Goal: Task Accomplishment & Management: Manage account settings

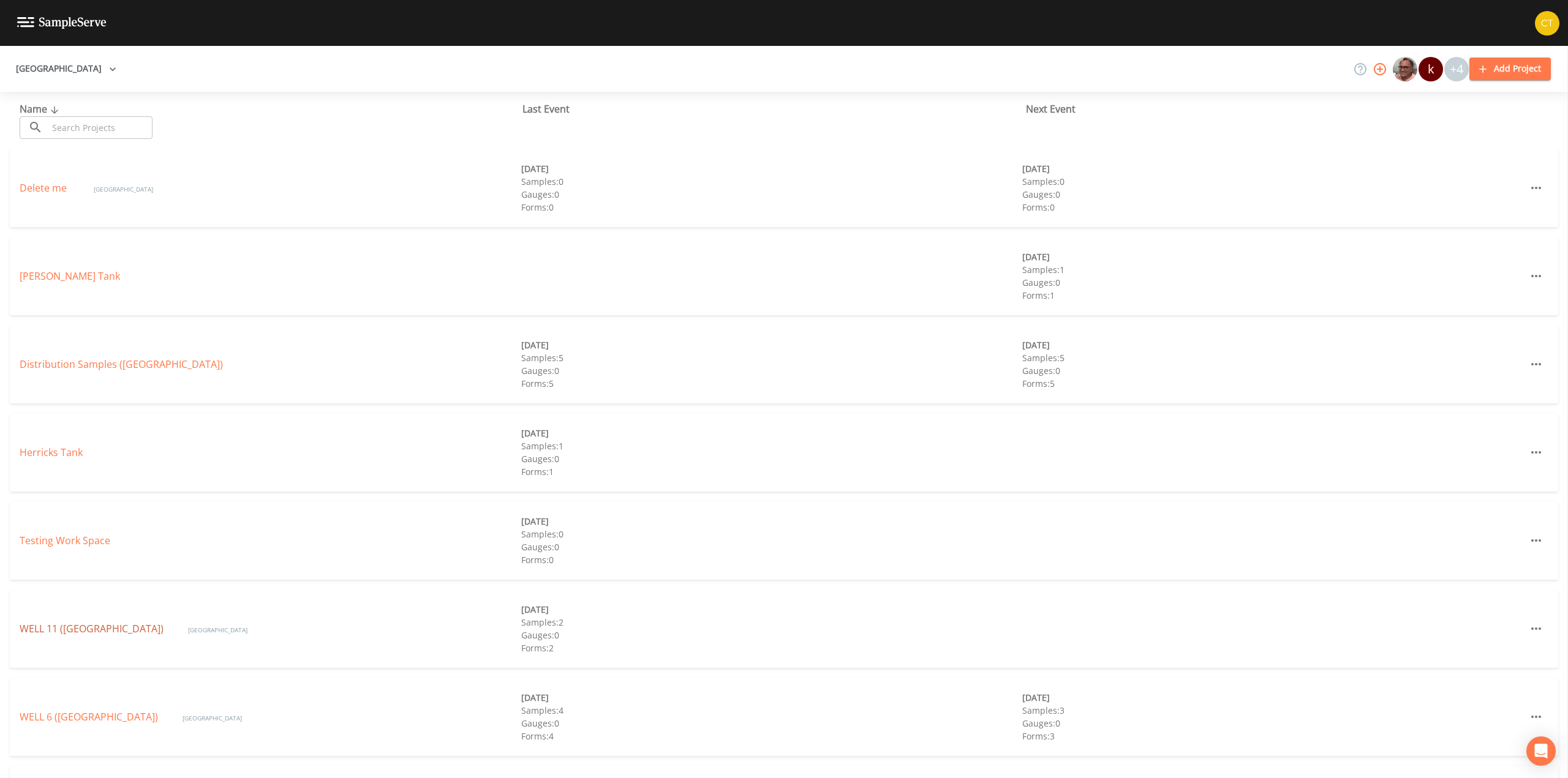
click at [73, 628] on link "WELL 11 ([GEOGRAPHIC_DATA])" at bounding box center [91, 628] width 144 height 14
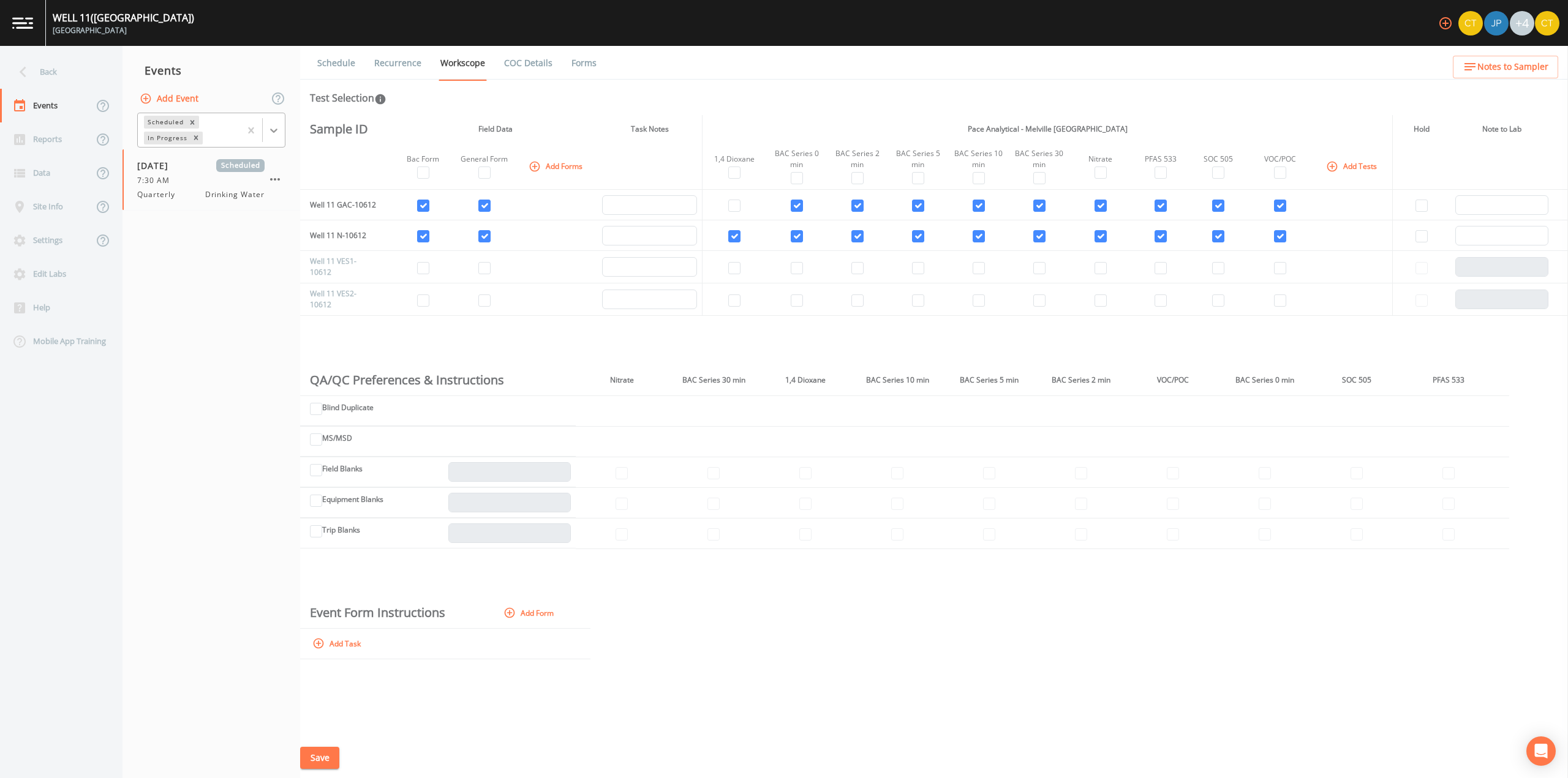
click at [270, 129] on icon at bounding box center [273, 130] width 12 height 12
click at [219, 165] on div "Completed" at bounding box center [212, 165] width 148 height 21
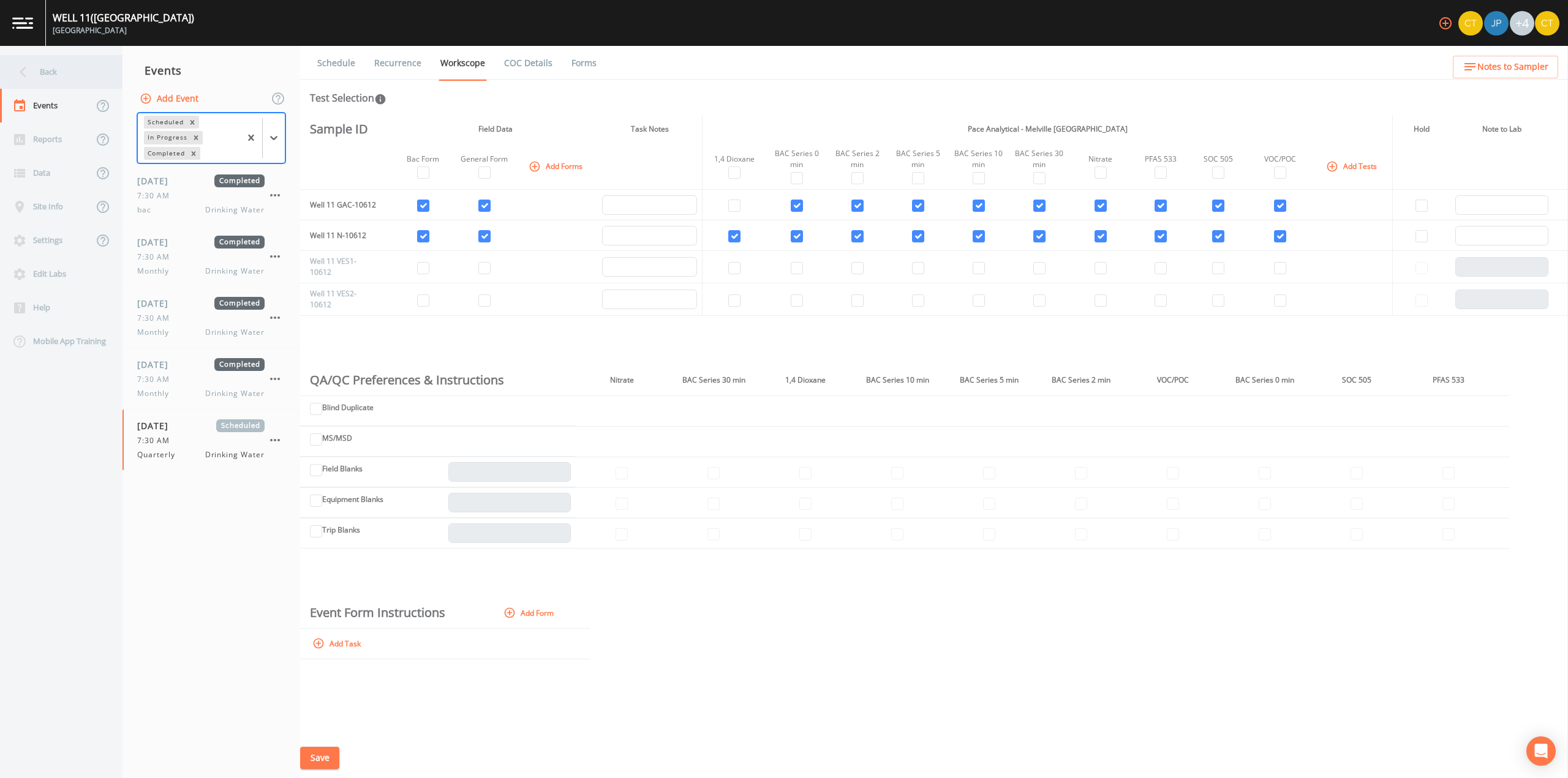
click at [26, 72] on icon at bounding box center [23, 72] width 22 height 22
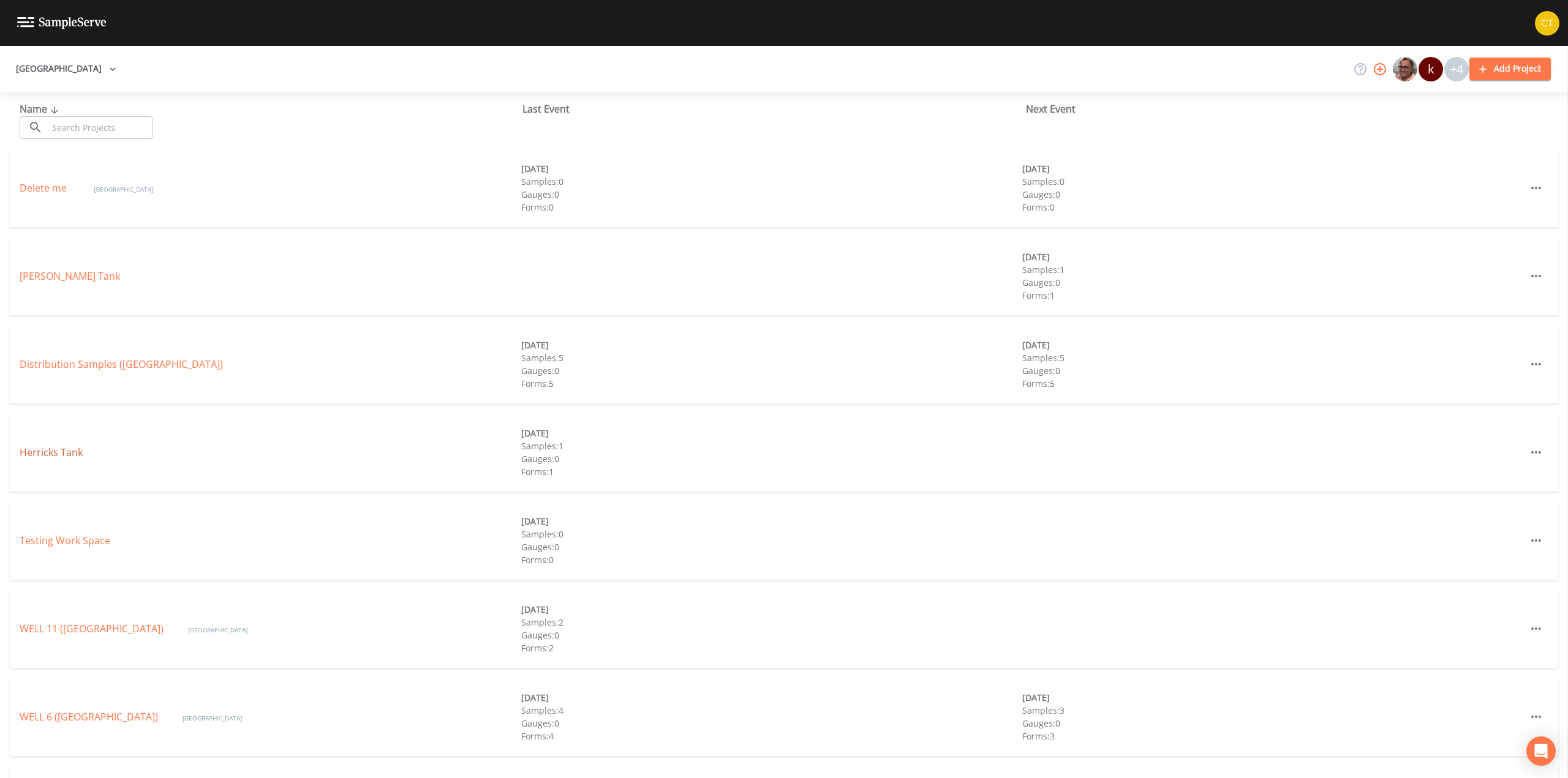
click at [45, 453] on link "Herricks Tank" at bounding box center [51, 452] width 63 height 14
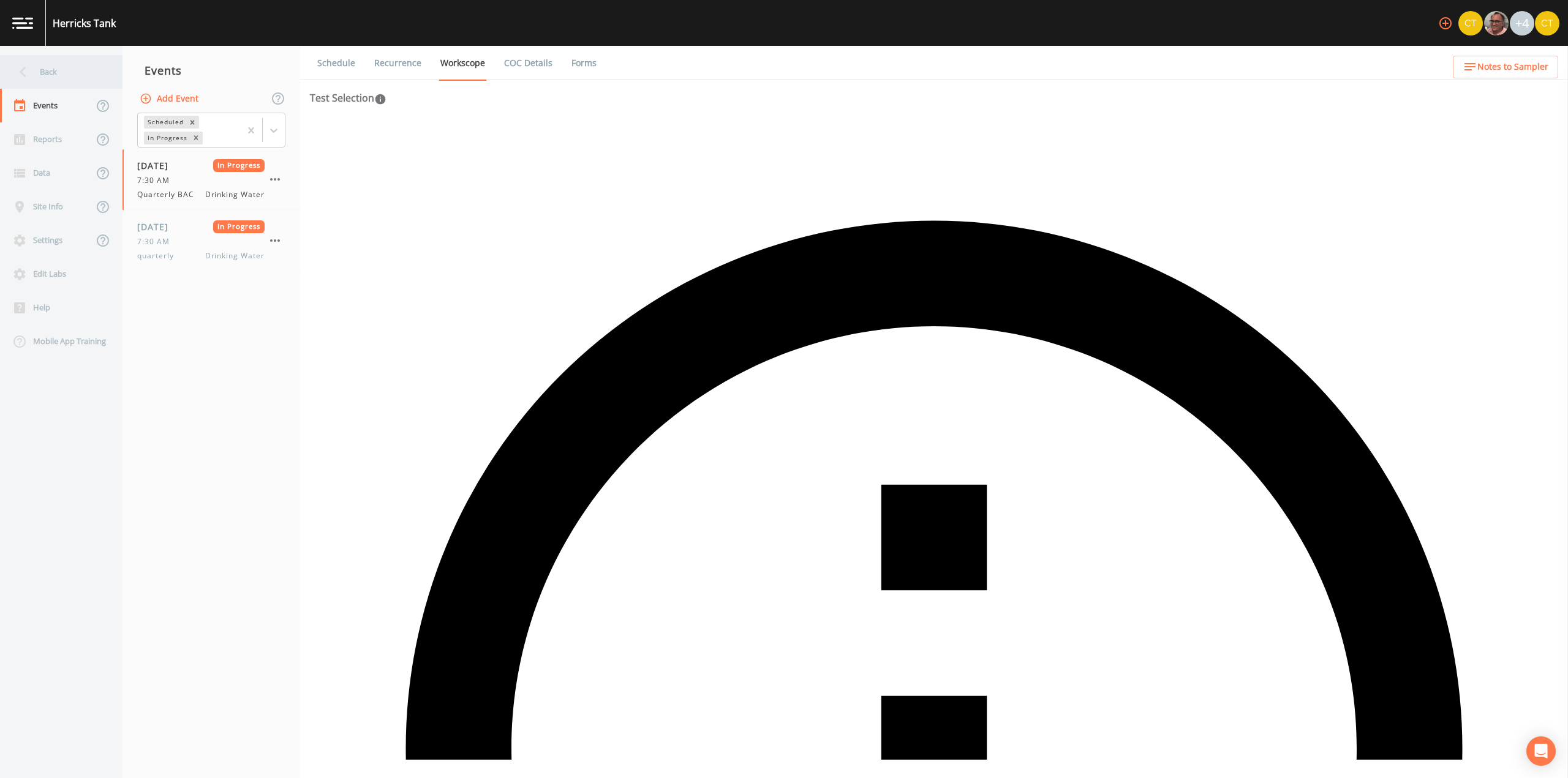
click at [28, 62] on icon at bounding box center [23, 72] width 22 height 22
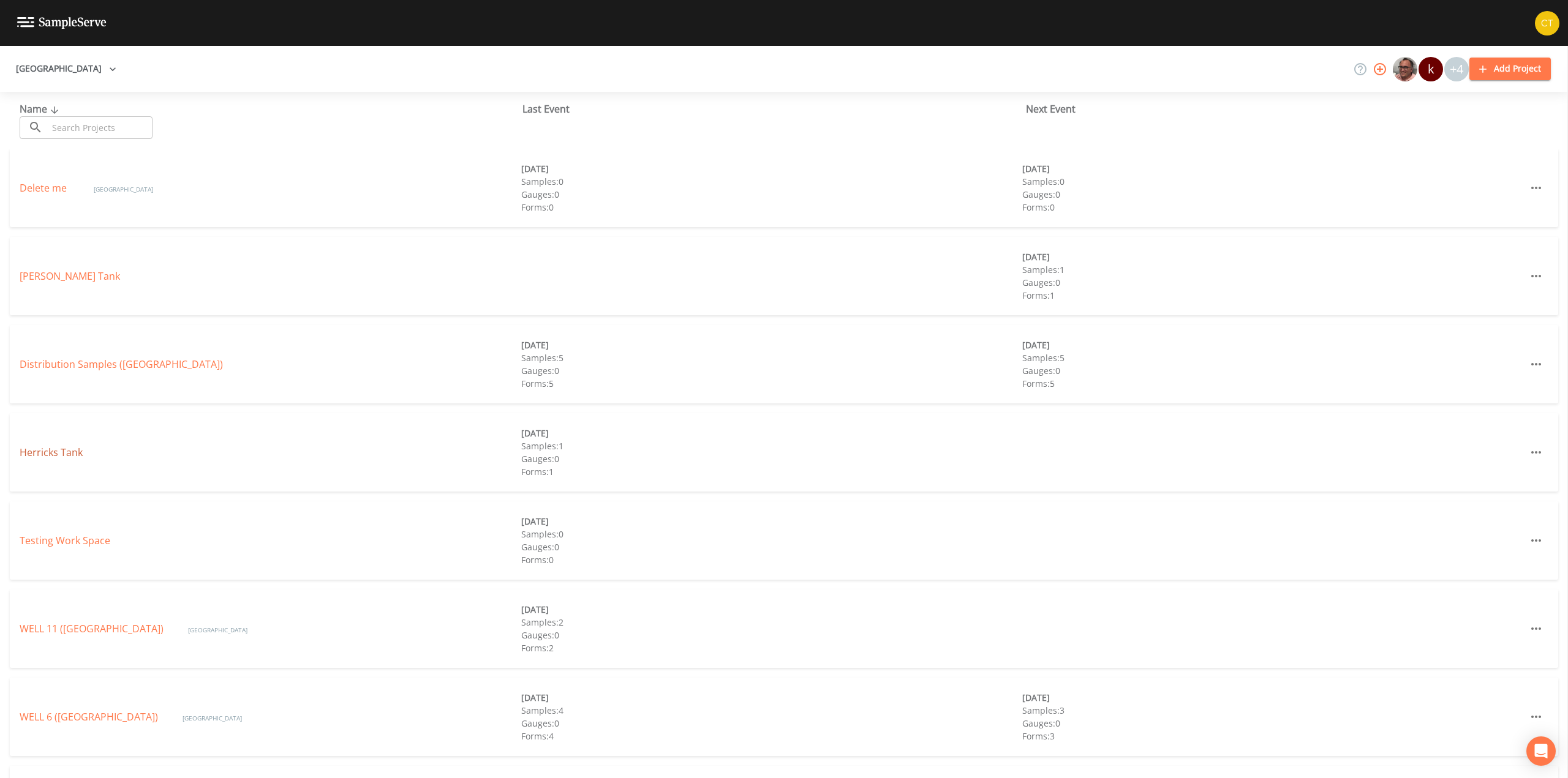
click at [41, 452] on link "Herricks Tank" at bounding box center [51, 452] width 63 height 14
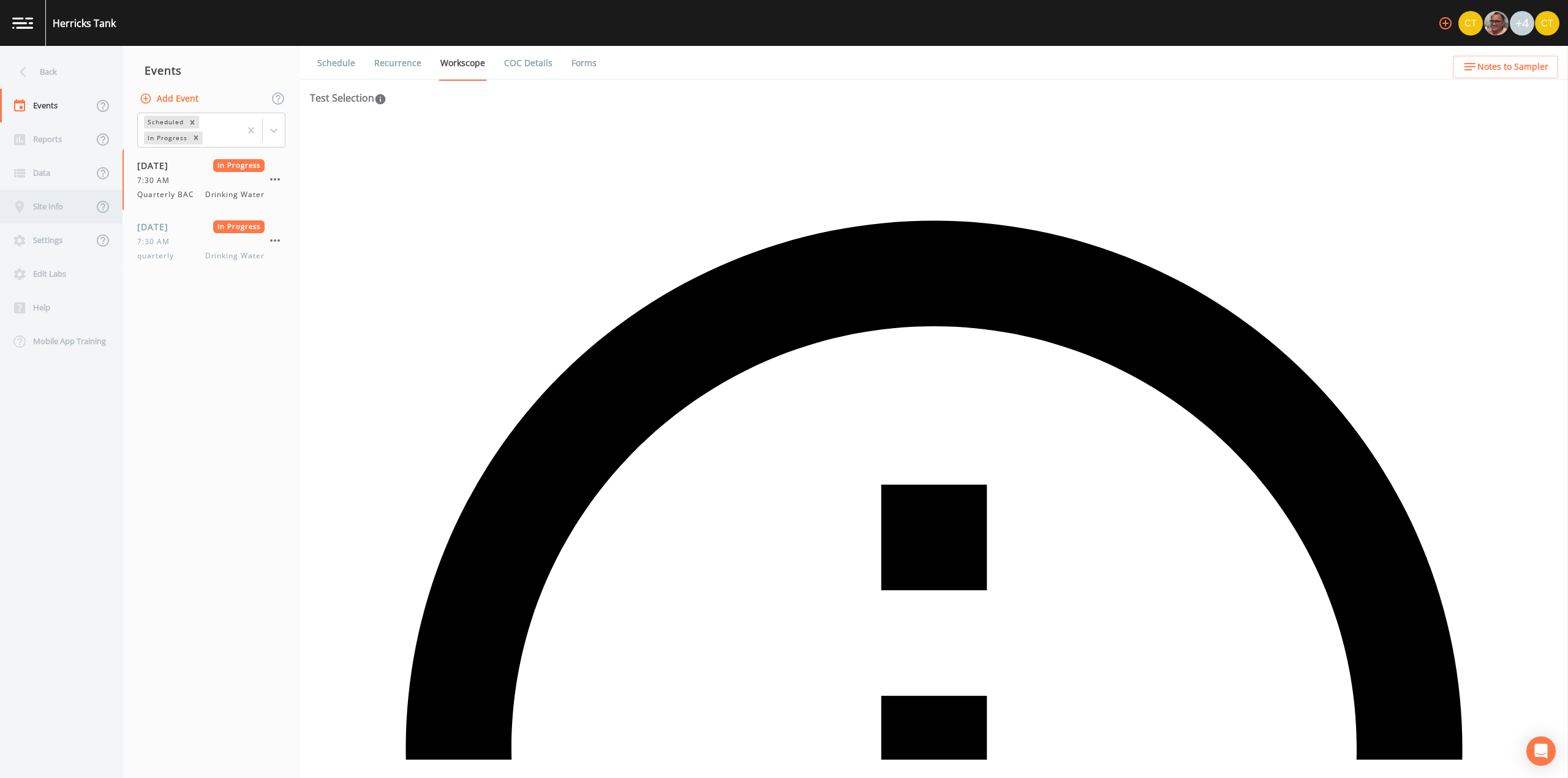
click at [49, 211] on div "Site Info" at bounding box center [47, 206] width 93 height 33
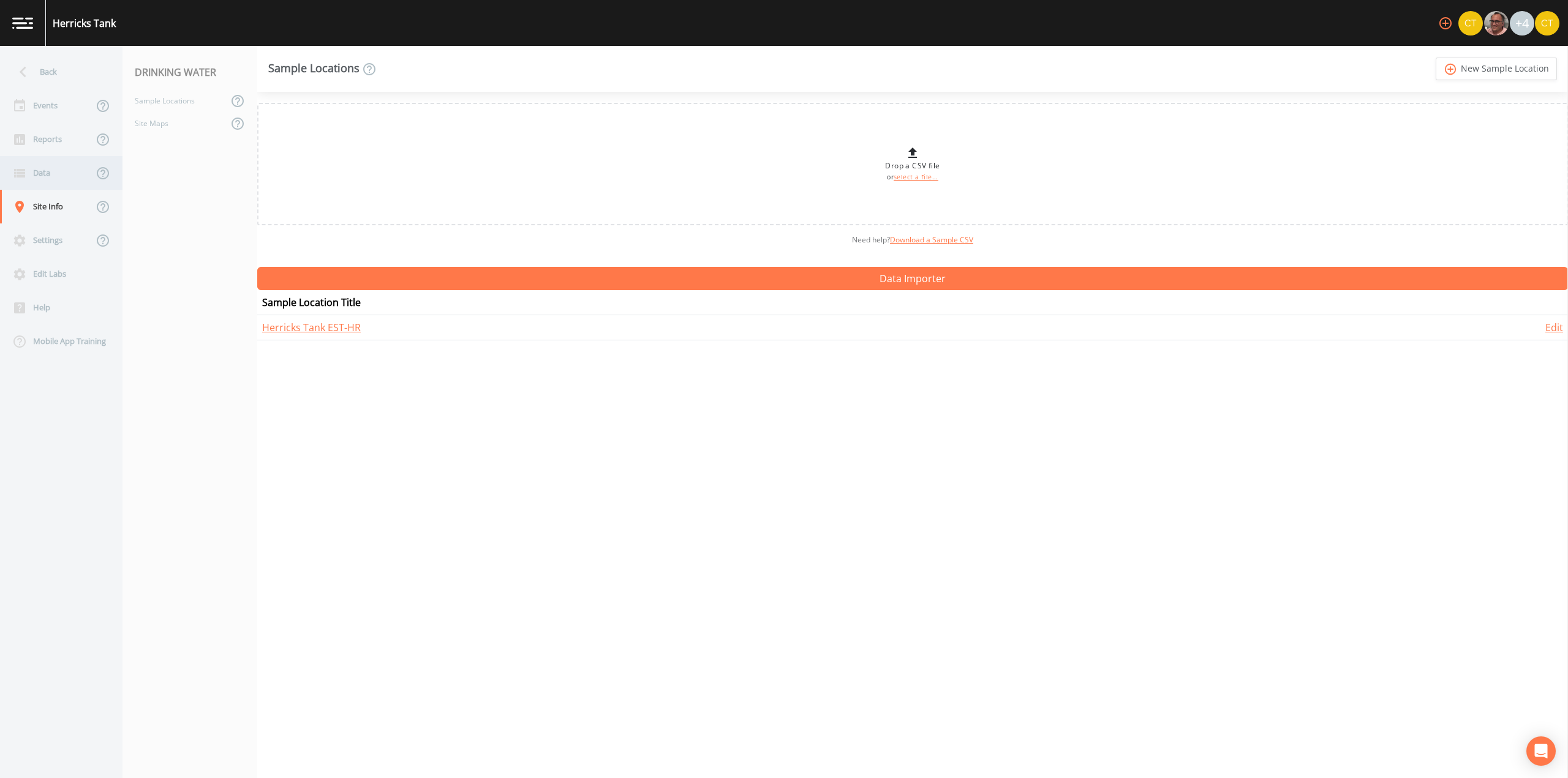
click at [55, 173] on div "Data" at bounding box center [47, 173] width 93 height 33
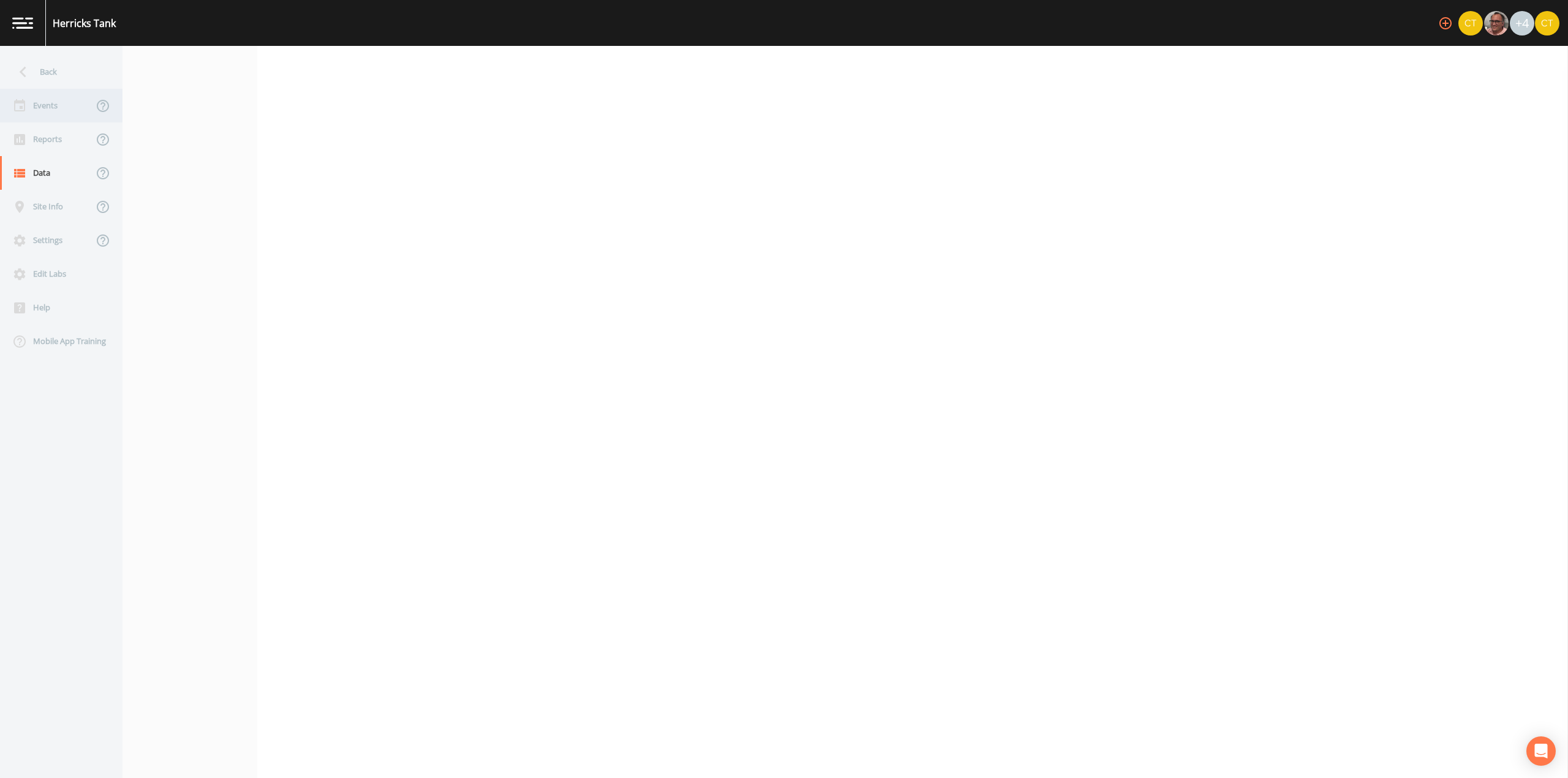
click at [56, 112] on div "Events" at bounding box center [47, 105] width 93 height 33
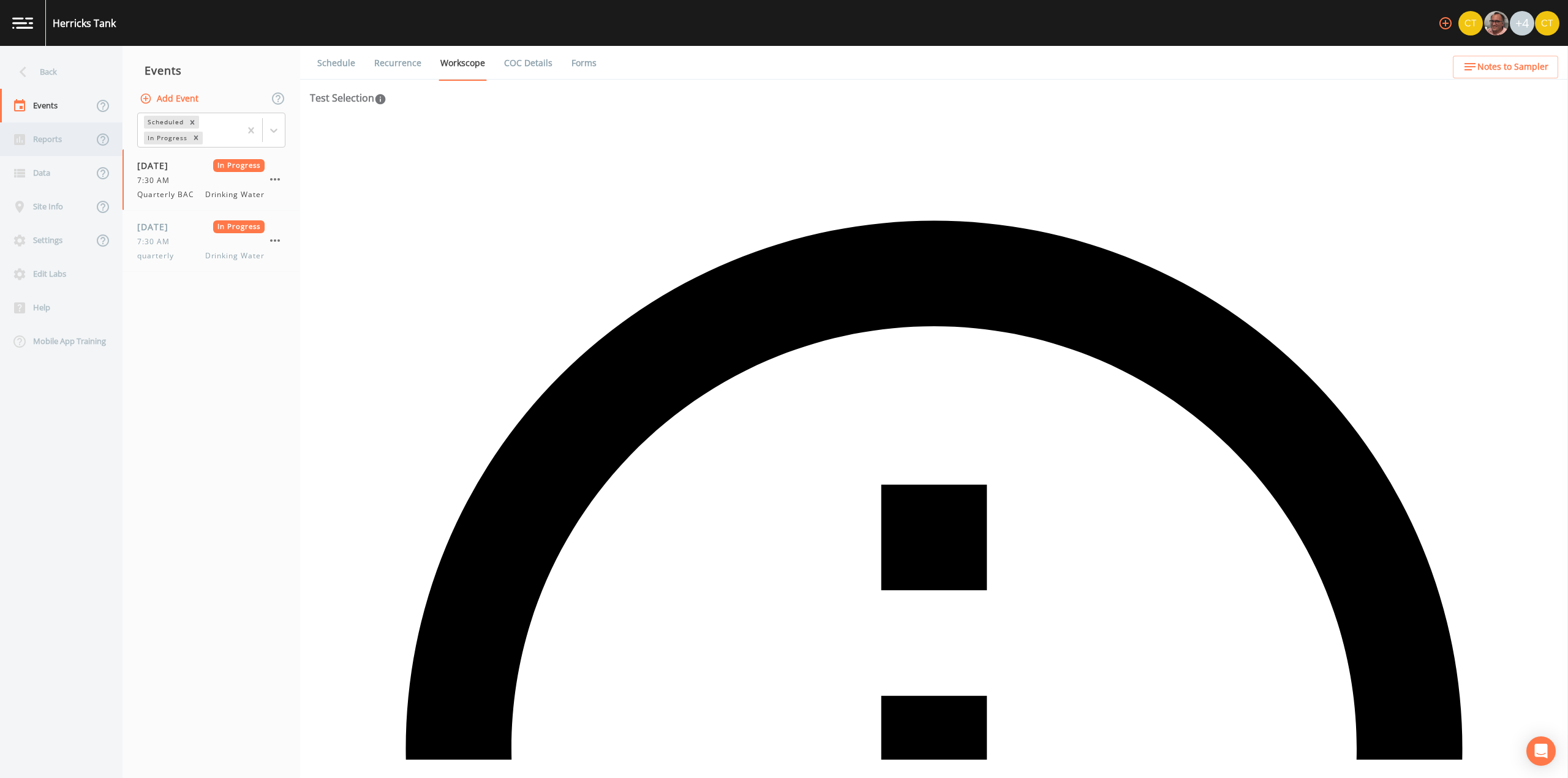
click at [56, 140] on div "Reports" at bounding box center [47, 139] width 93 height 33
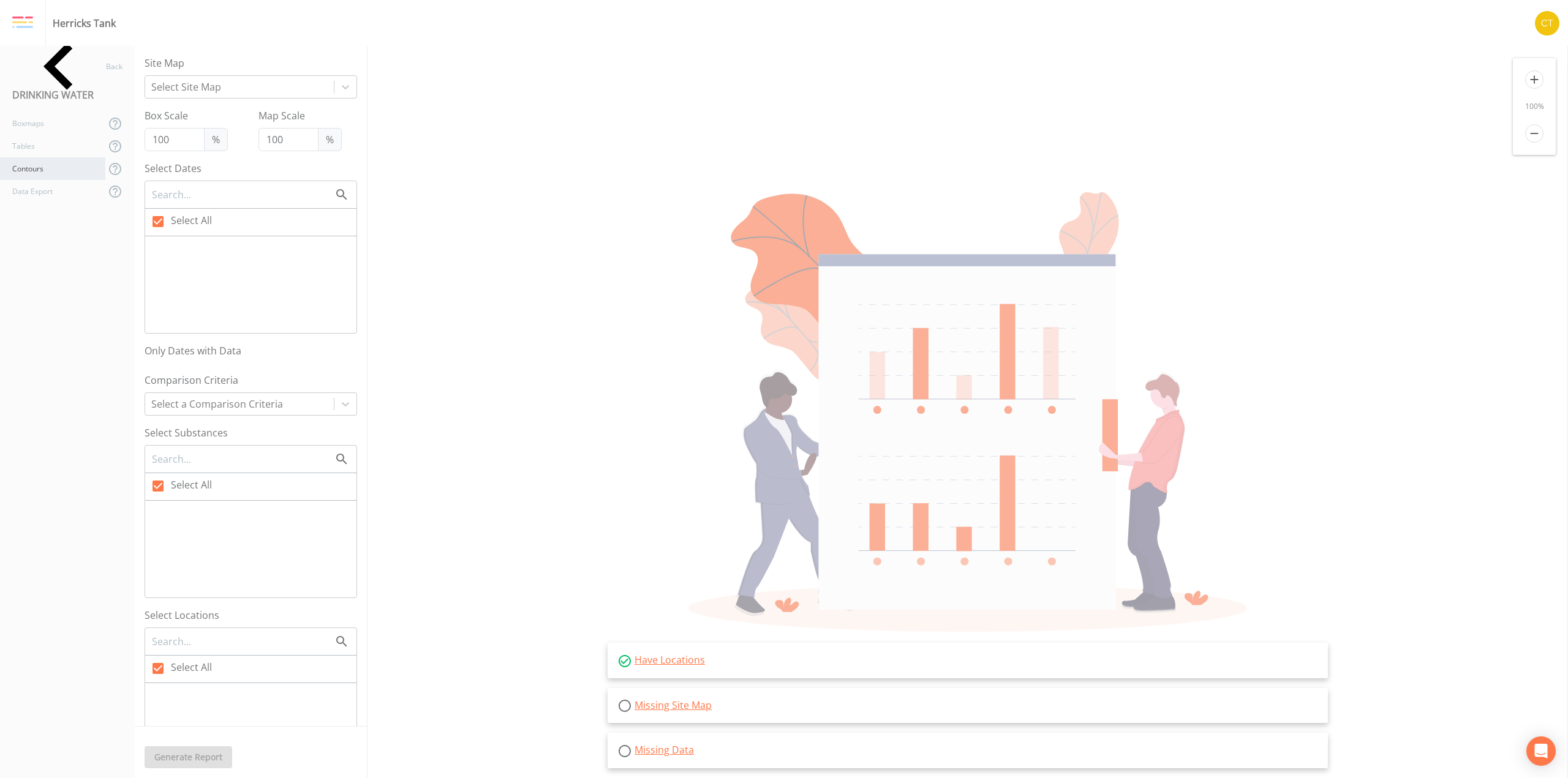
click at [47, 164] on div "Contours" at bounding box center [53, 169] width 105 height 22
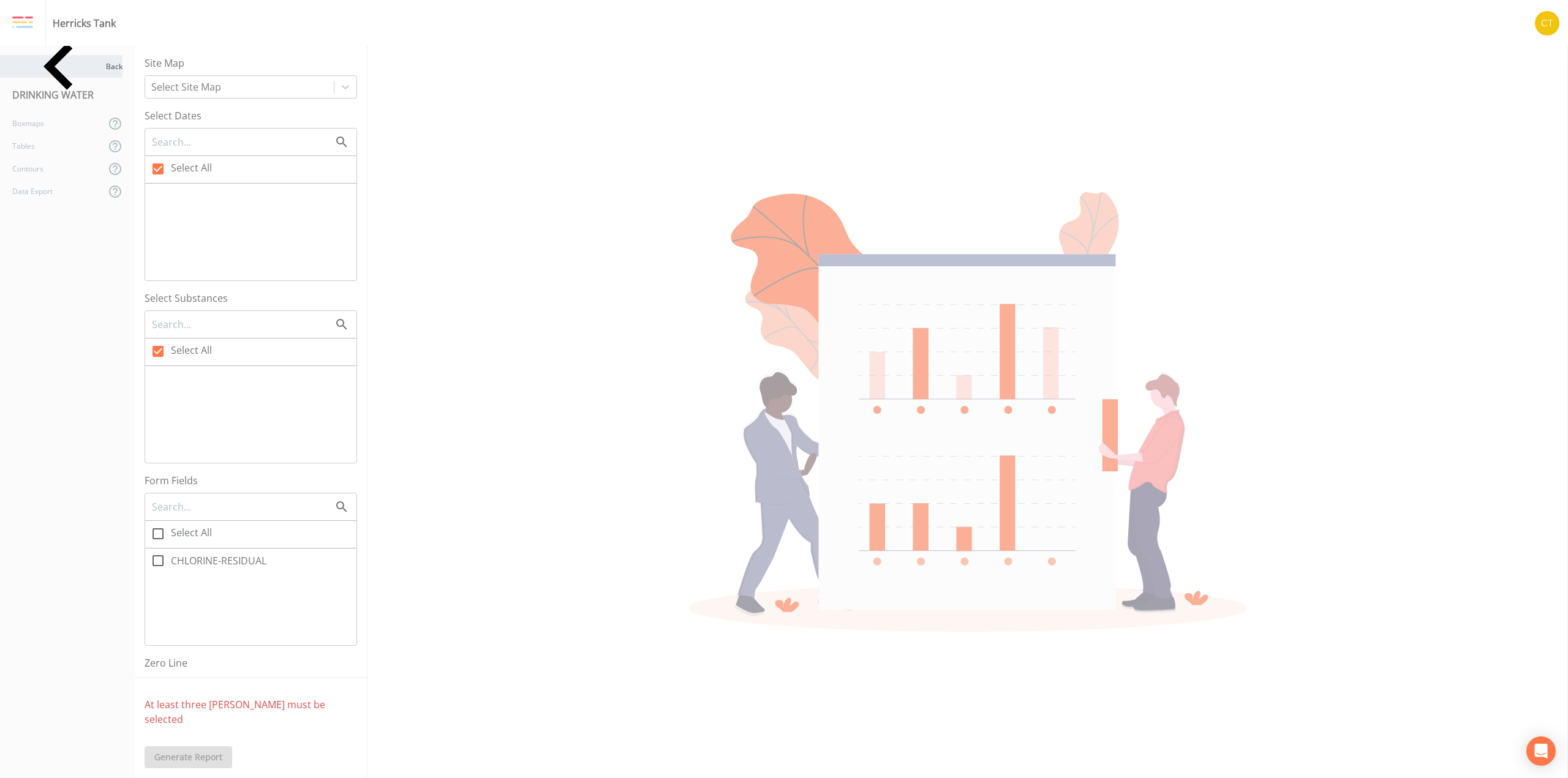
click at [32, 62] on icon at bounding box center [59, 66] width 94 height 94
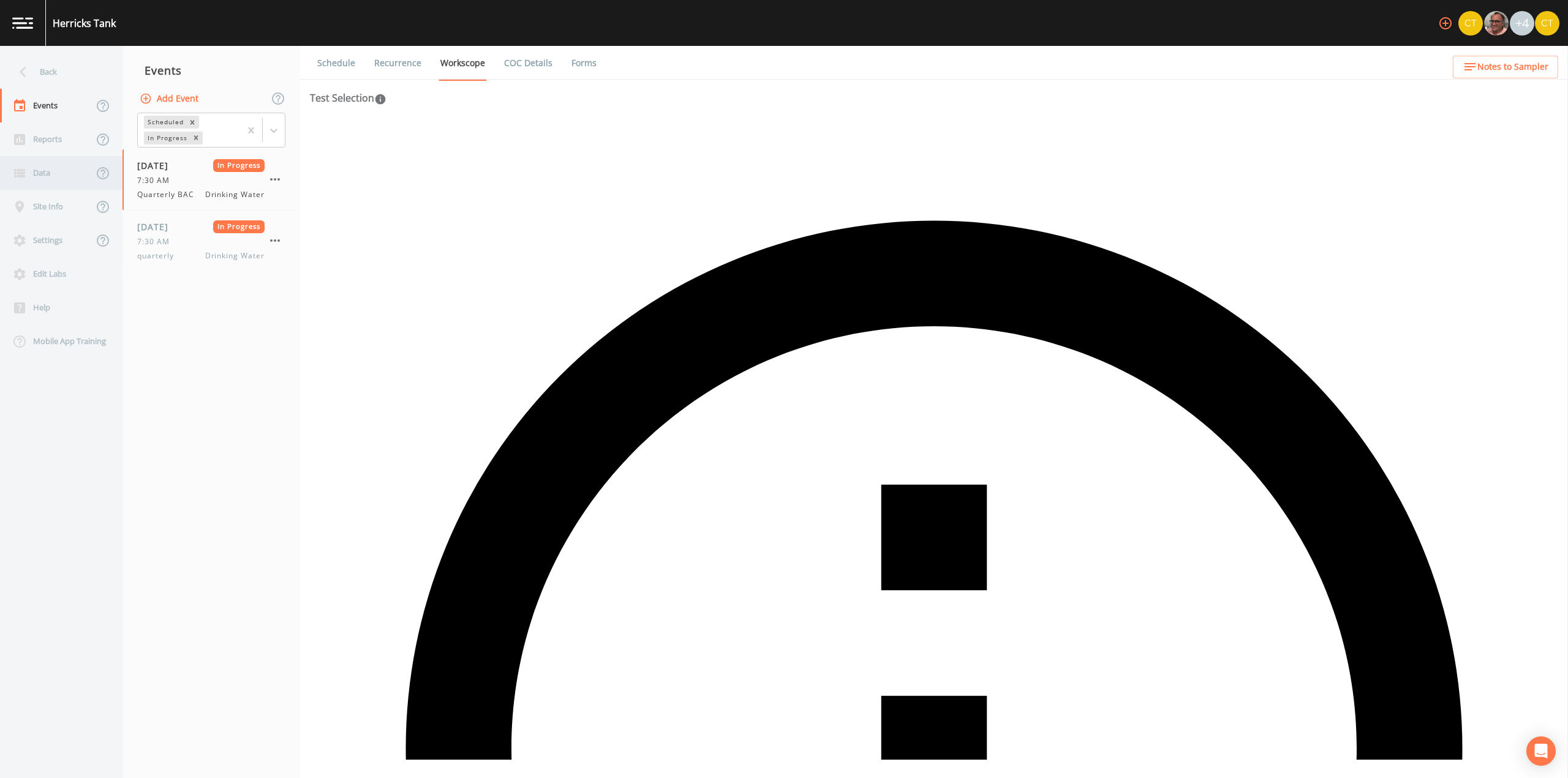
click at [49, 176] on div "Data" at bounding box center [47, 173] width 93 height 33
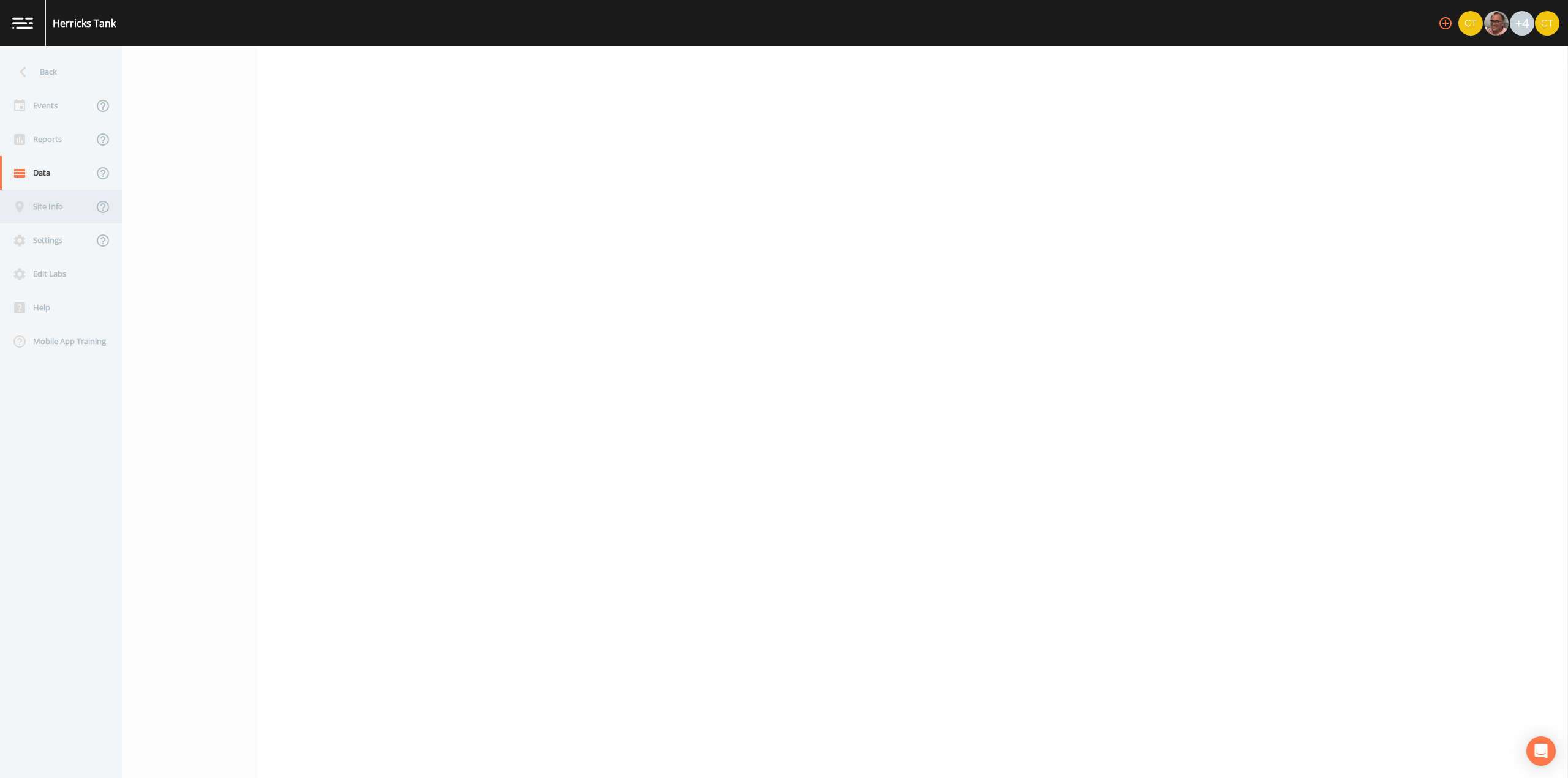
click at [53, 205] on div "Site Info" at bounding box center [47, 206] width 93 height 33
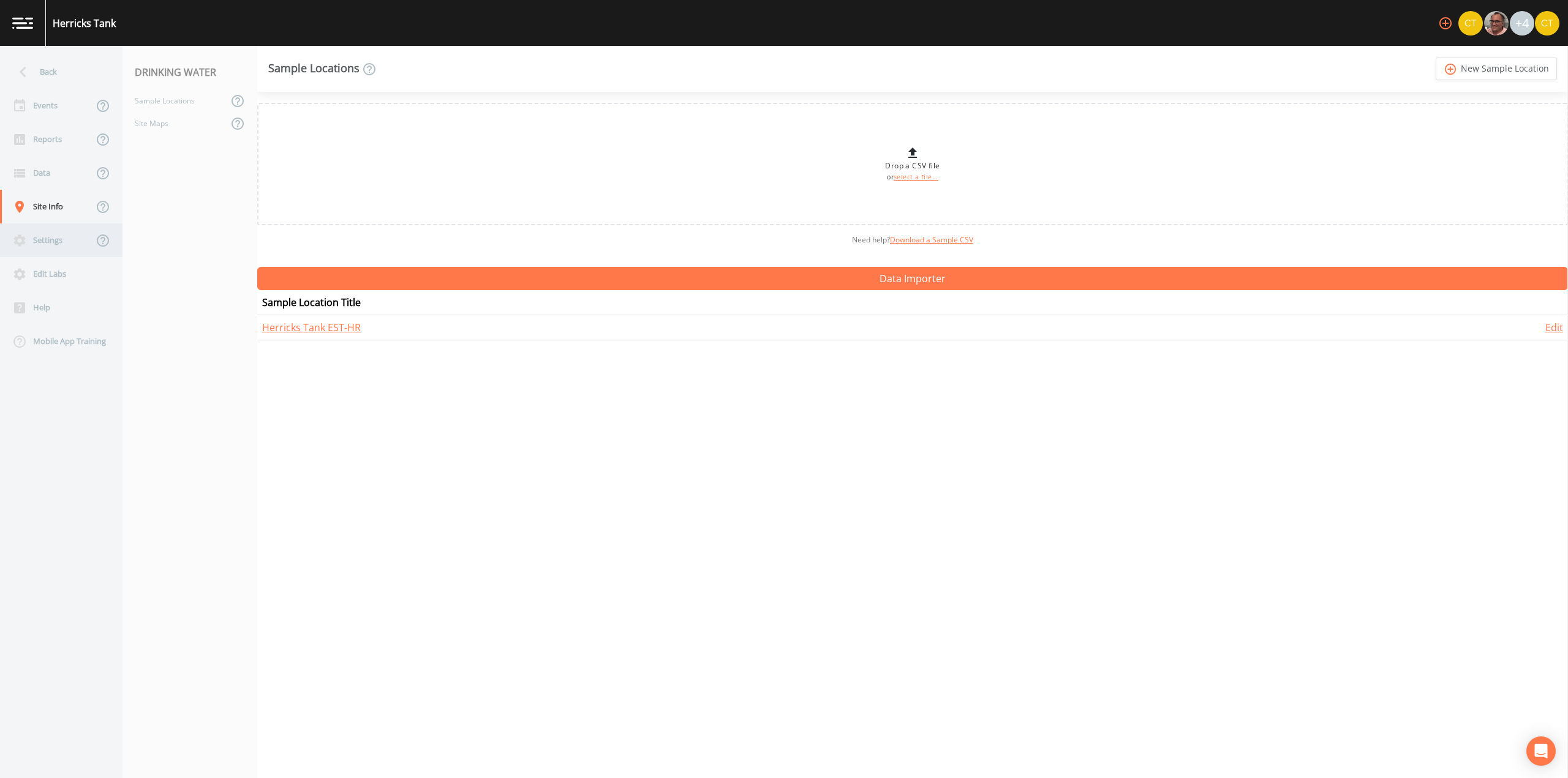
click at [55, 247] on div "Settings" at bounding box center [47, 240] width 93 height 33
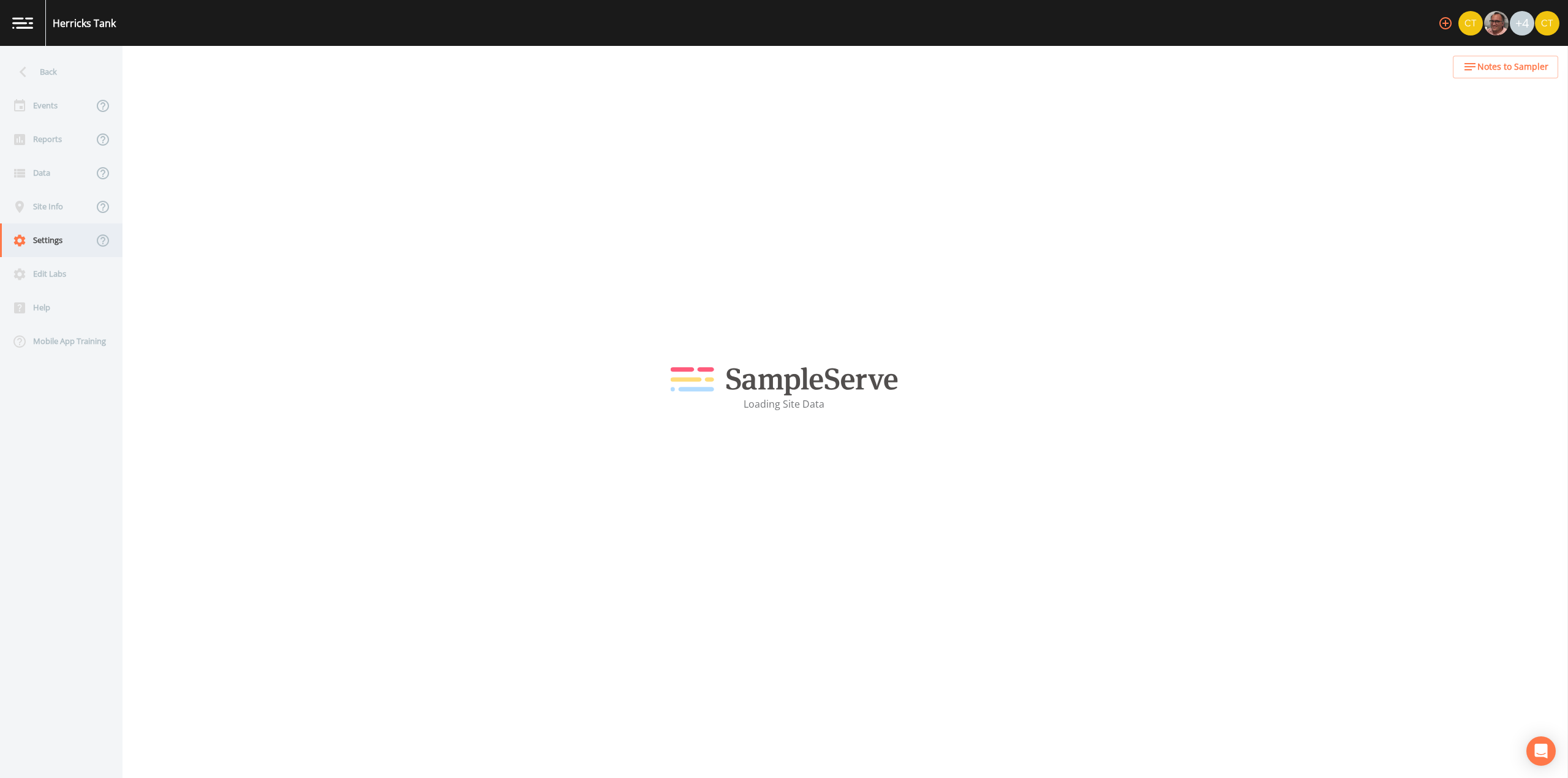
select select "3f81eb0d-bb9a-4cb4-a221-9606a61fcaf2"
select select "[GEOGRAPHIC_DATA]"
select select "EST"
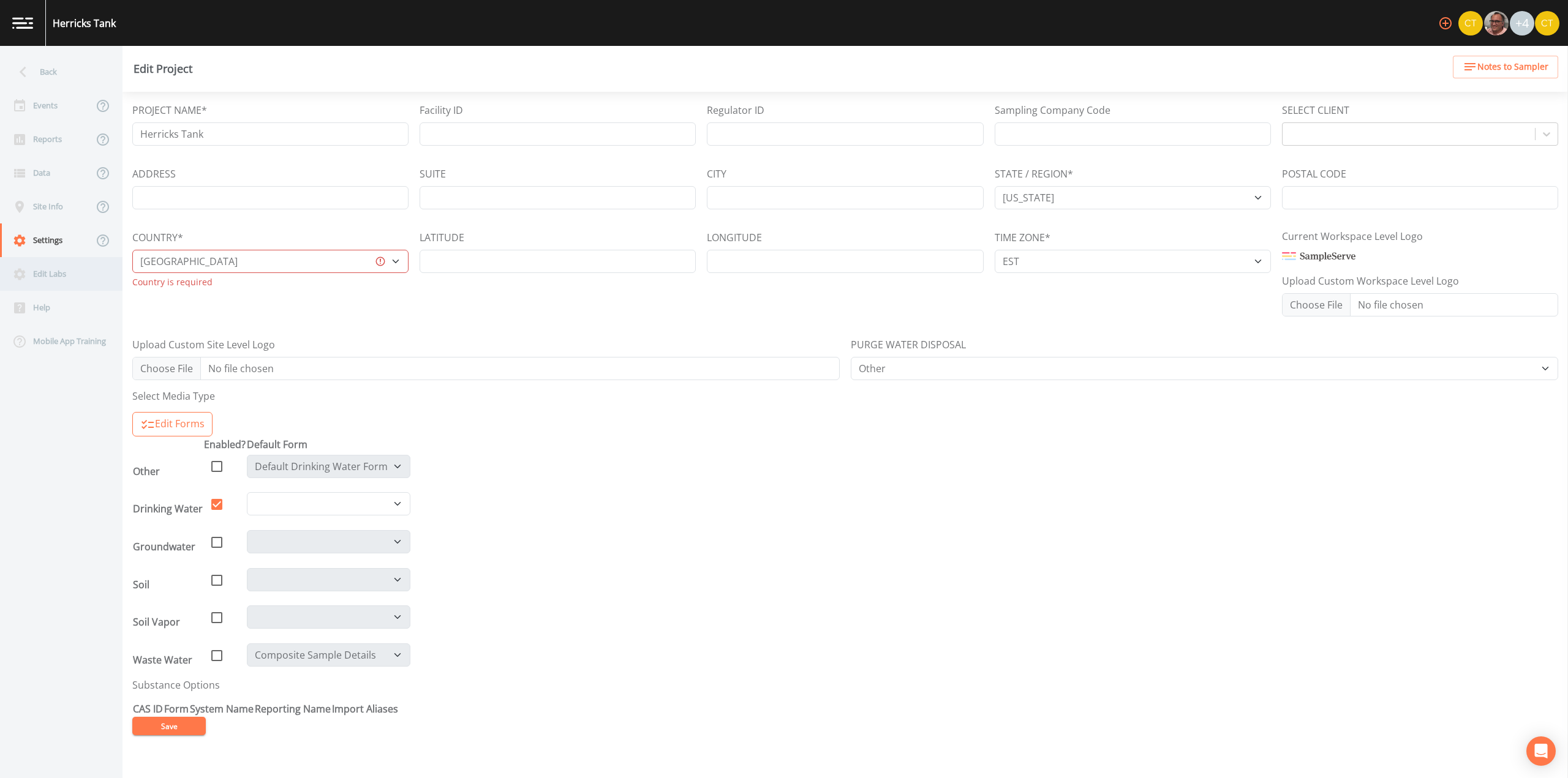
click at [57, 274] on div "Edit Labs" at bounding box center [55, 274] width 110 height 33
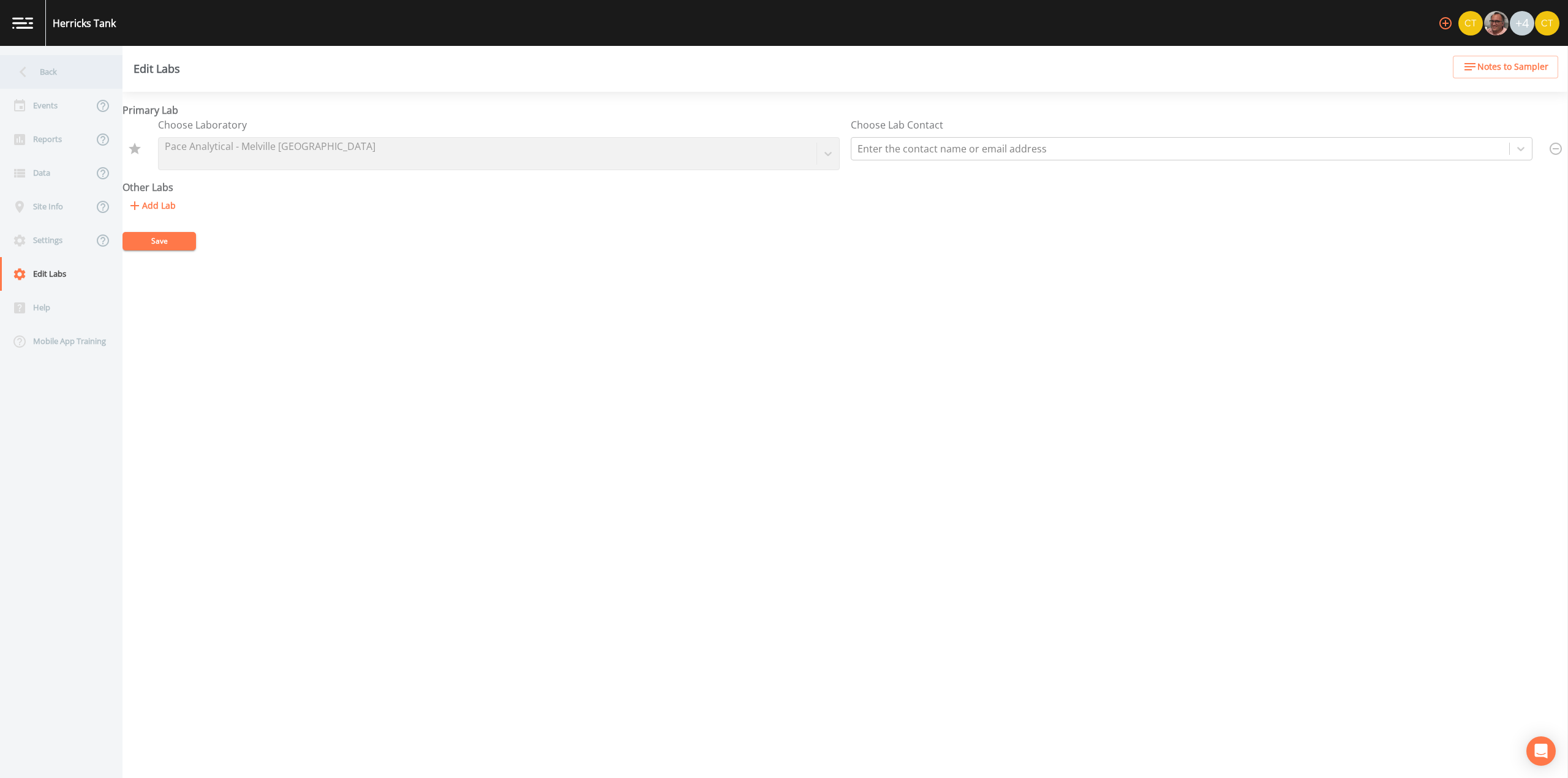
click at [21, 66] on icon at bounding box center [23, 72] width 22 height 22
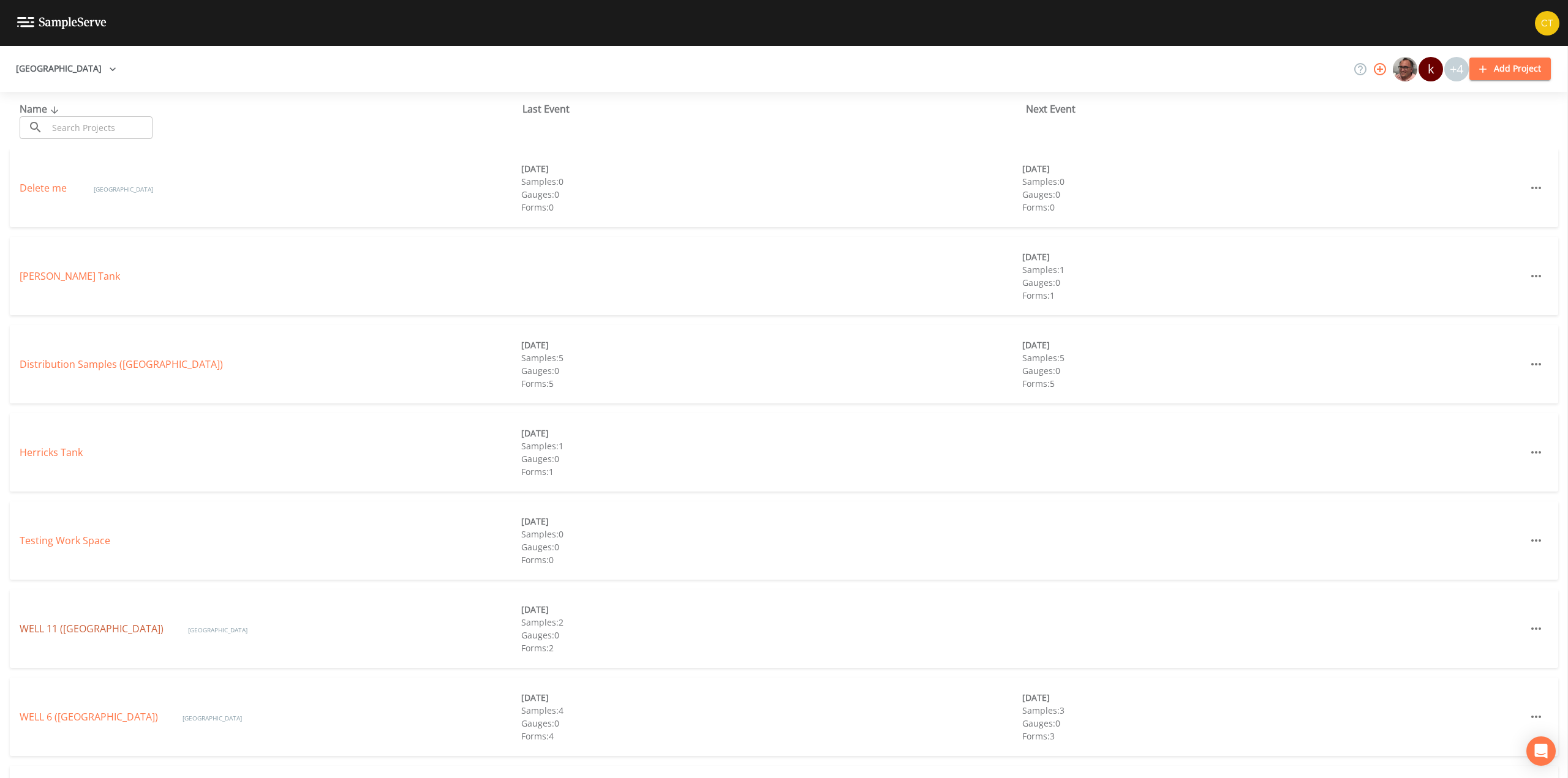
click at [87, 628] on link "WELL 11 ([GEOGRAPHIC_DATA])" at bounding box center [91, 628] width 144 height 14
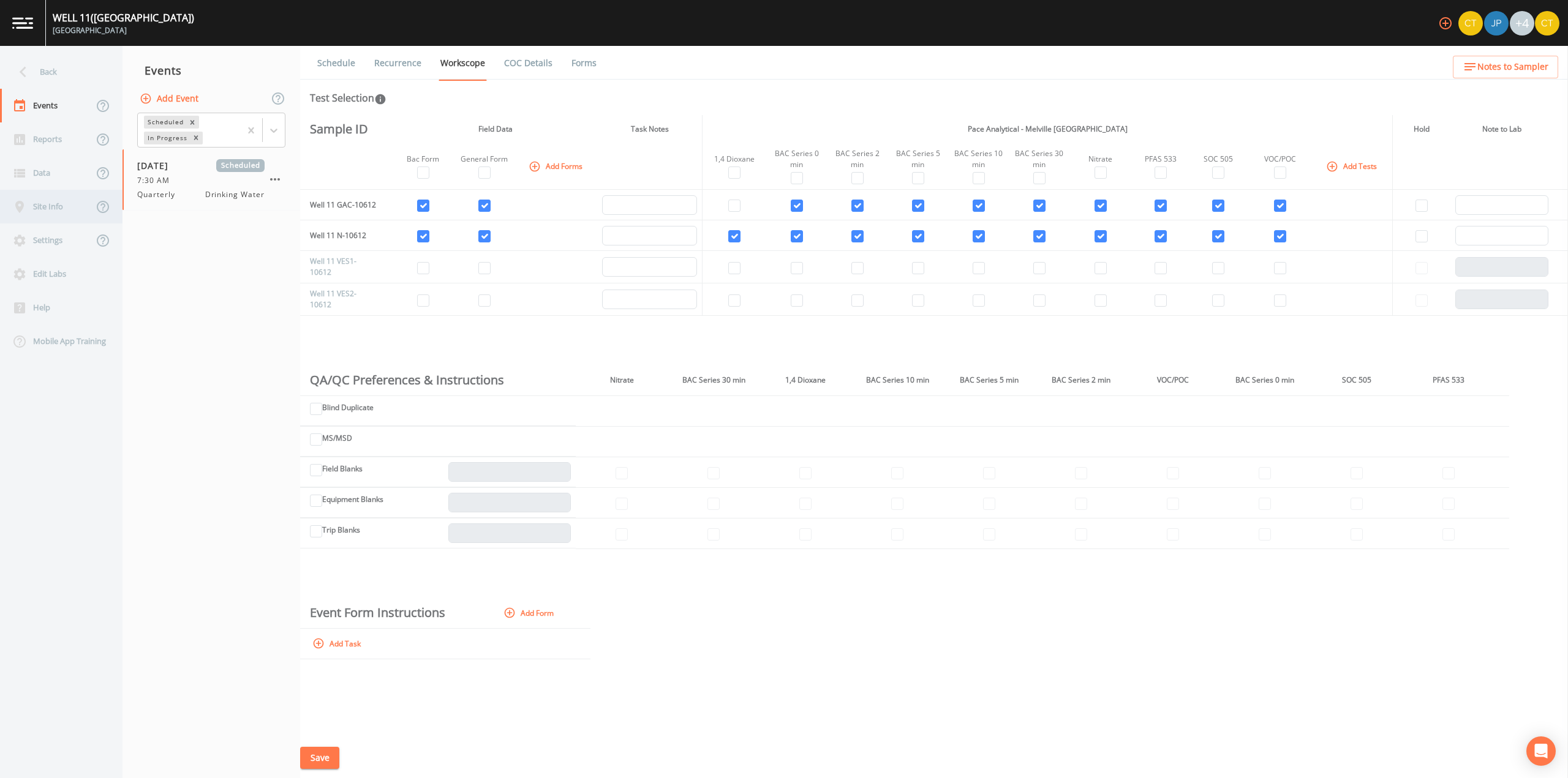
click at [51, 205] on div "Site Info" at bounding box center [47, 206] width 93 height 33
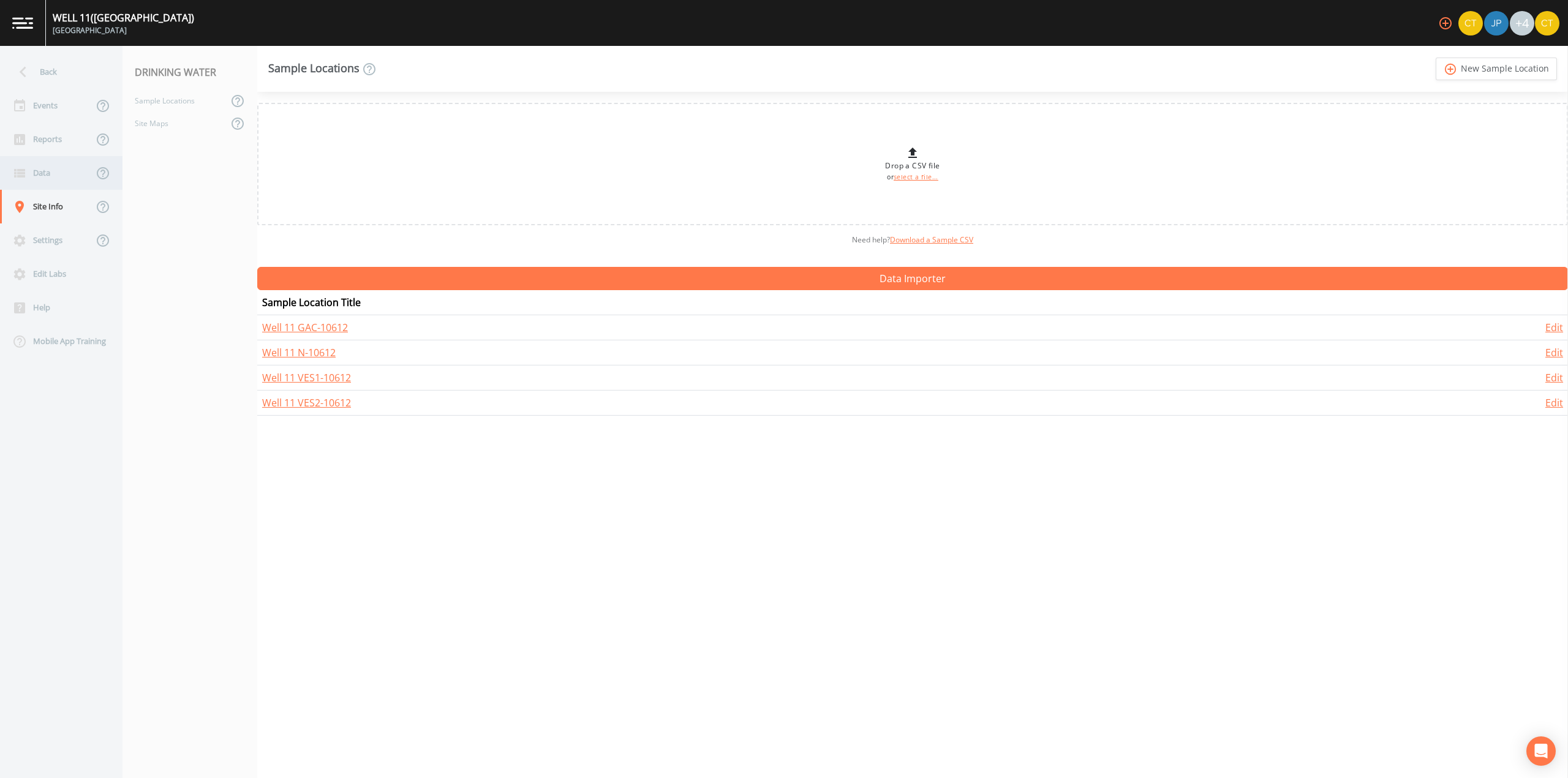
click at [52, 174] on div "Data" at bounding box center [47, 173] width 93 height 33
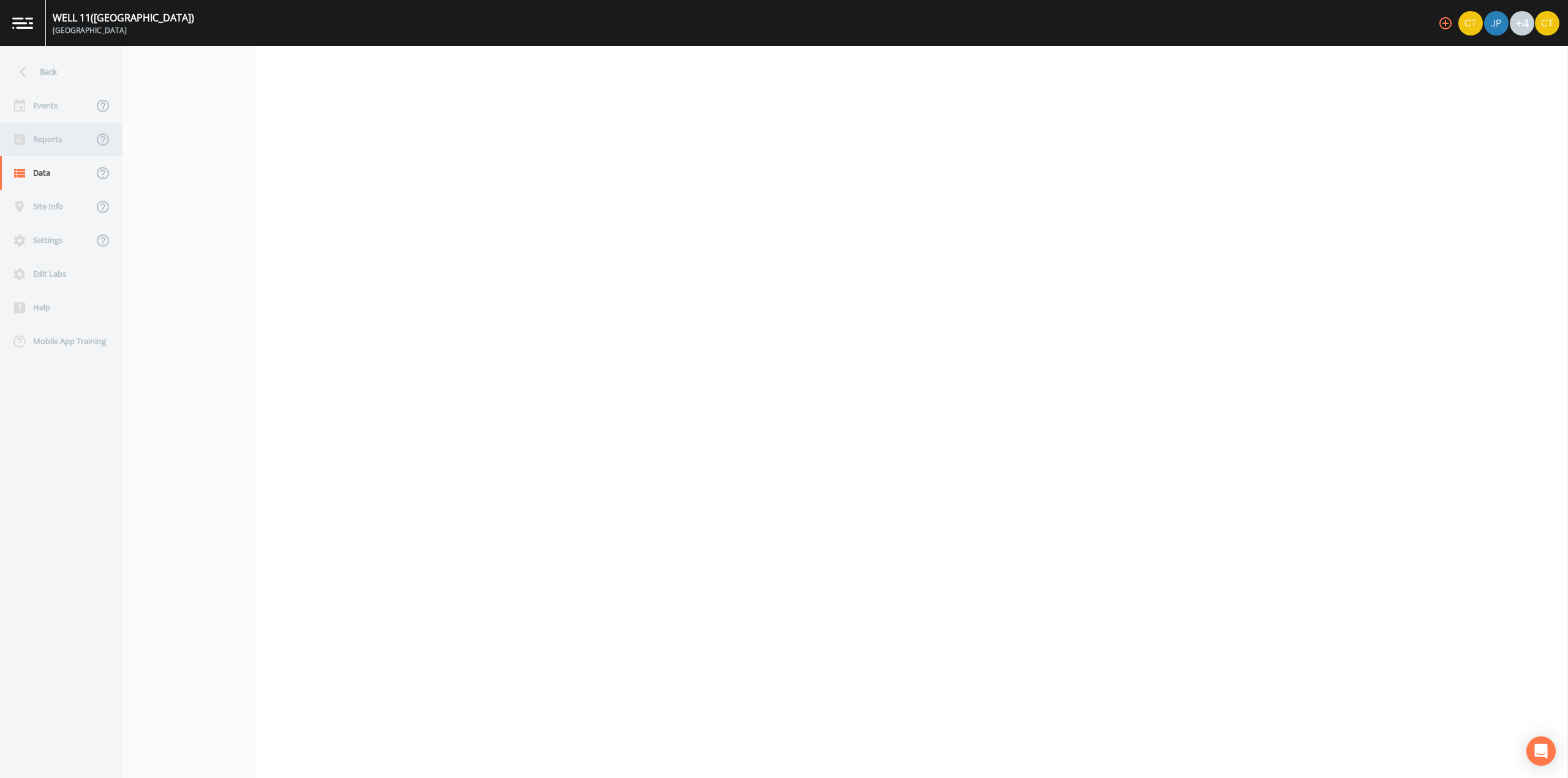
click at [49, 145] on div "Reports" at bounding box center [47, 139] width 93 height 33
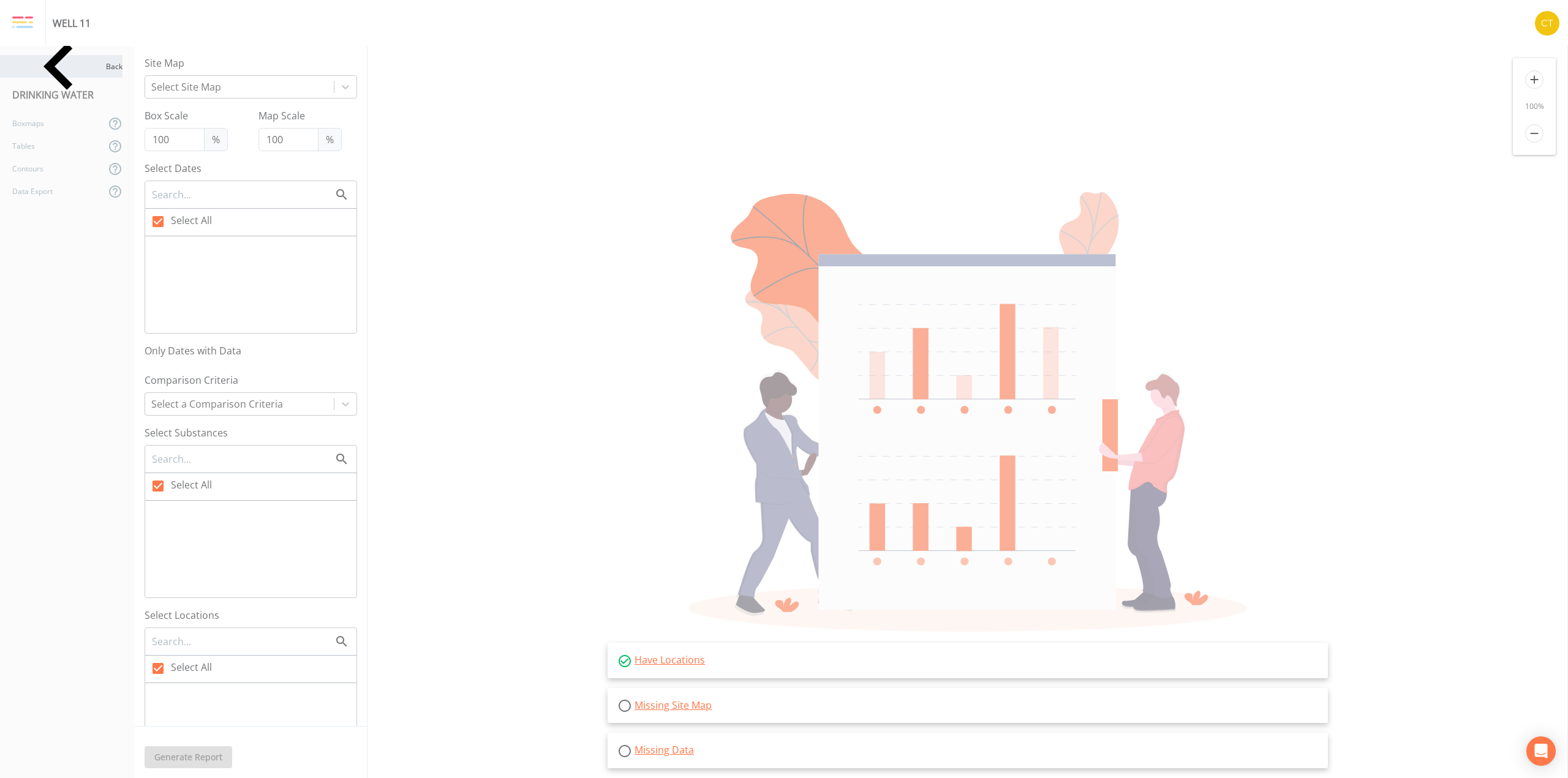
click at [18, 61] on icon at bounding box center [59, 66] width 94 height 94
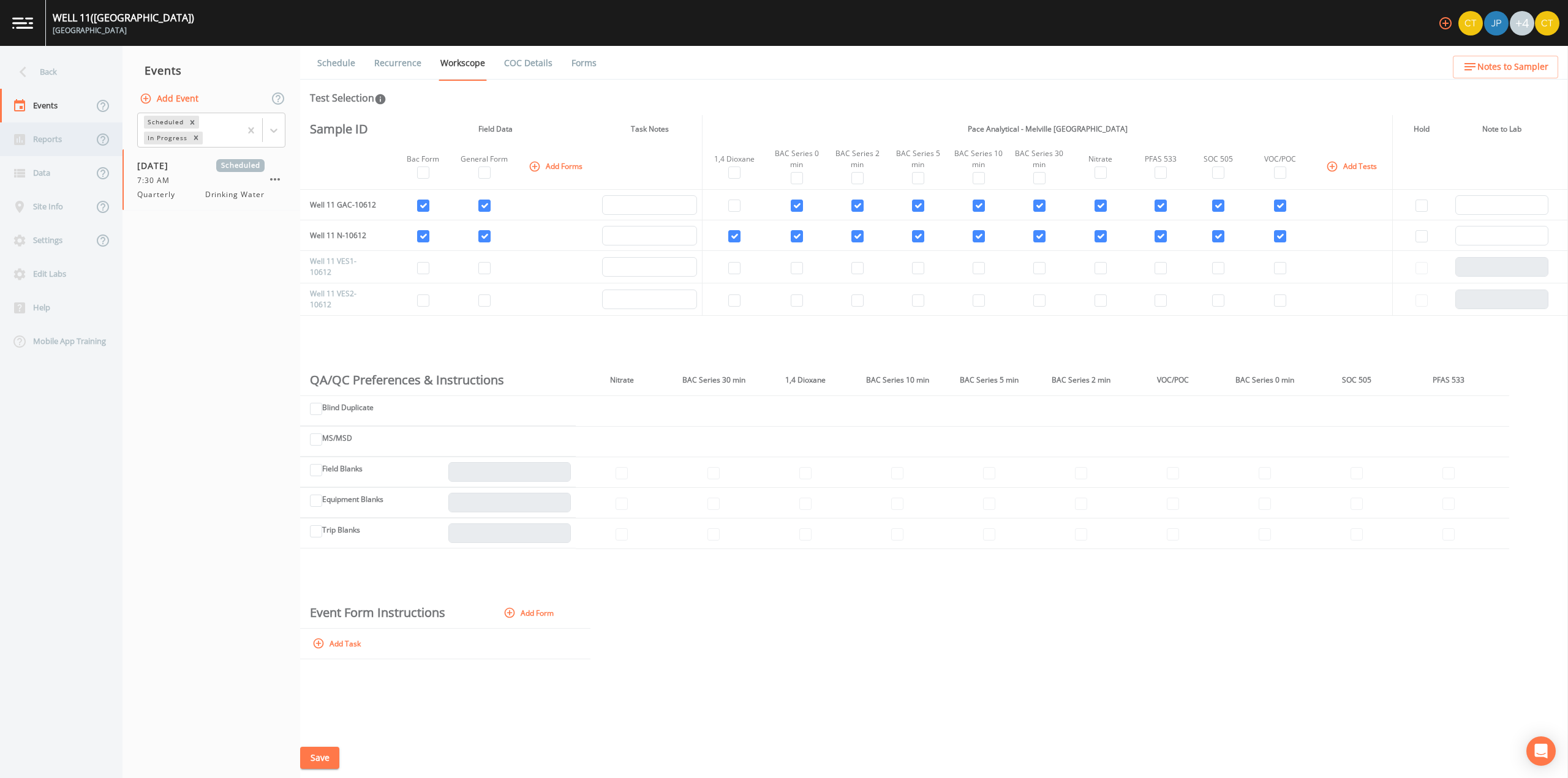
click at [56, 133] on div "Reports" at bounding box center [47, 139] width 93 height 33
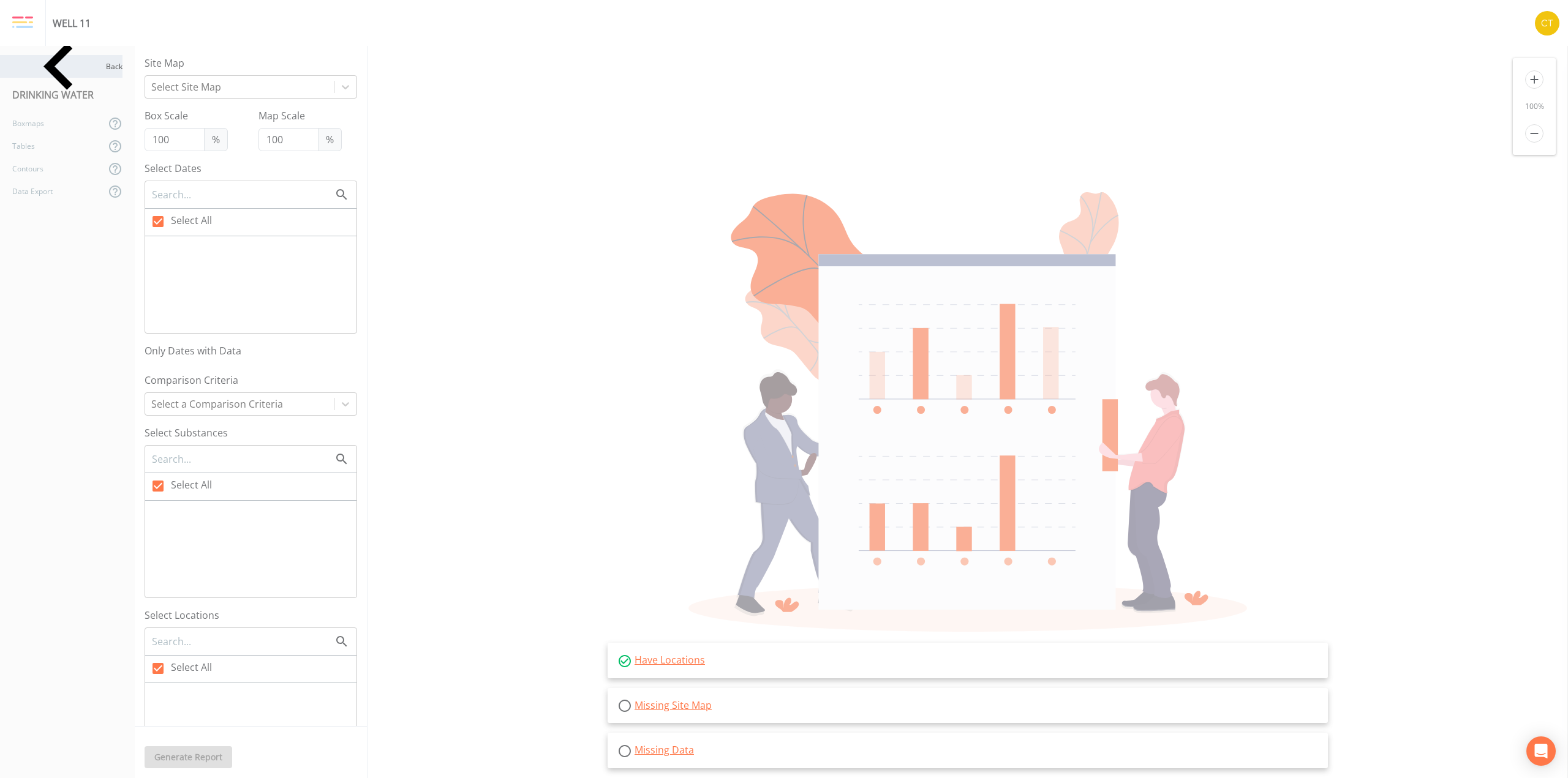
click at [37, 68] on div "Back" at bounding box center [61, 66] width 122 height 22
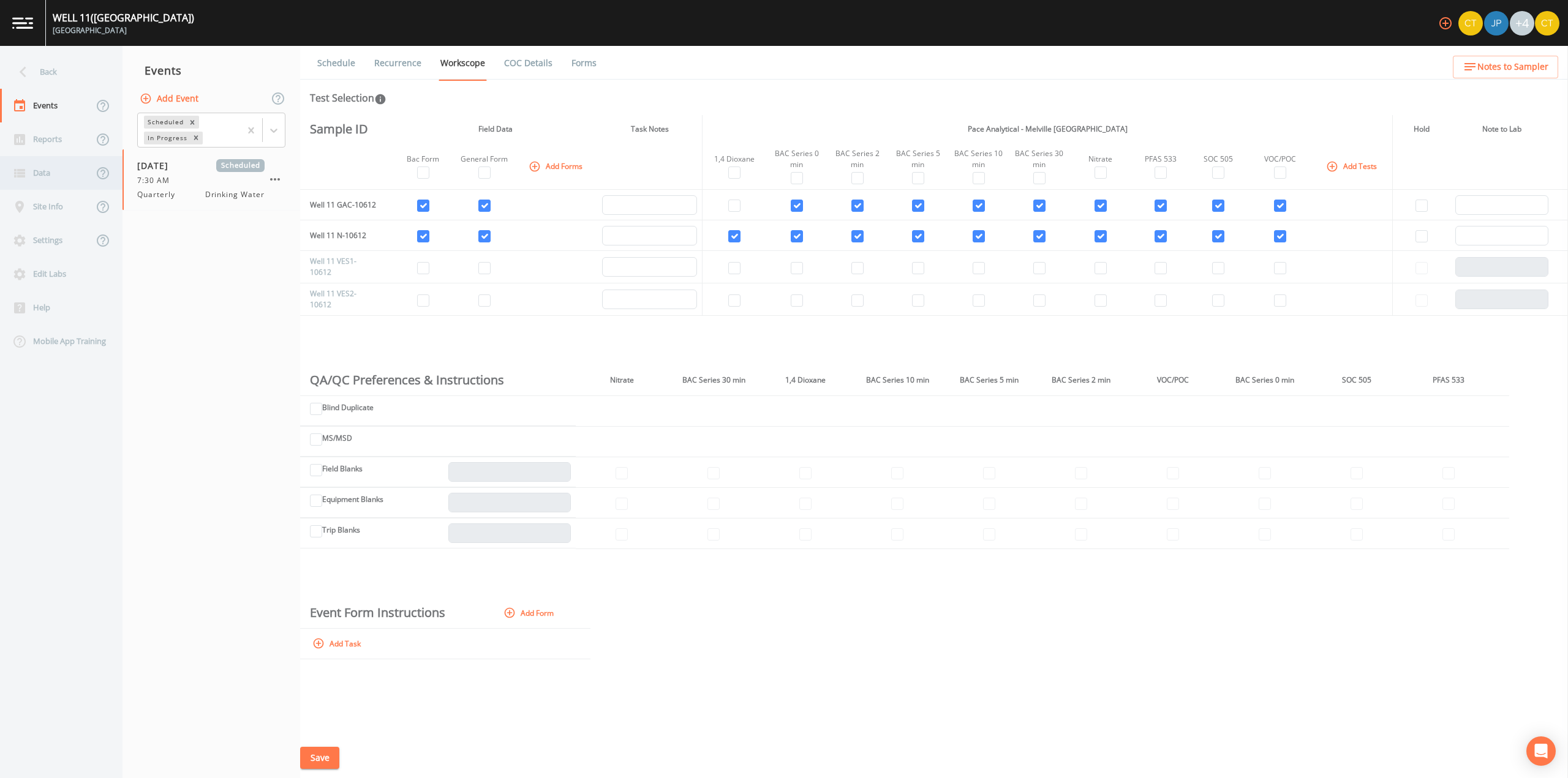
click at [51, 169] on div "Data" at bounding box center [47, 173] width 93 height 33
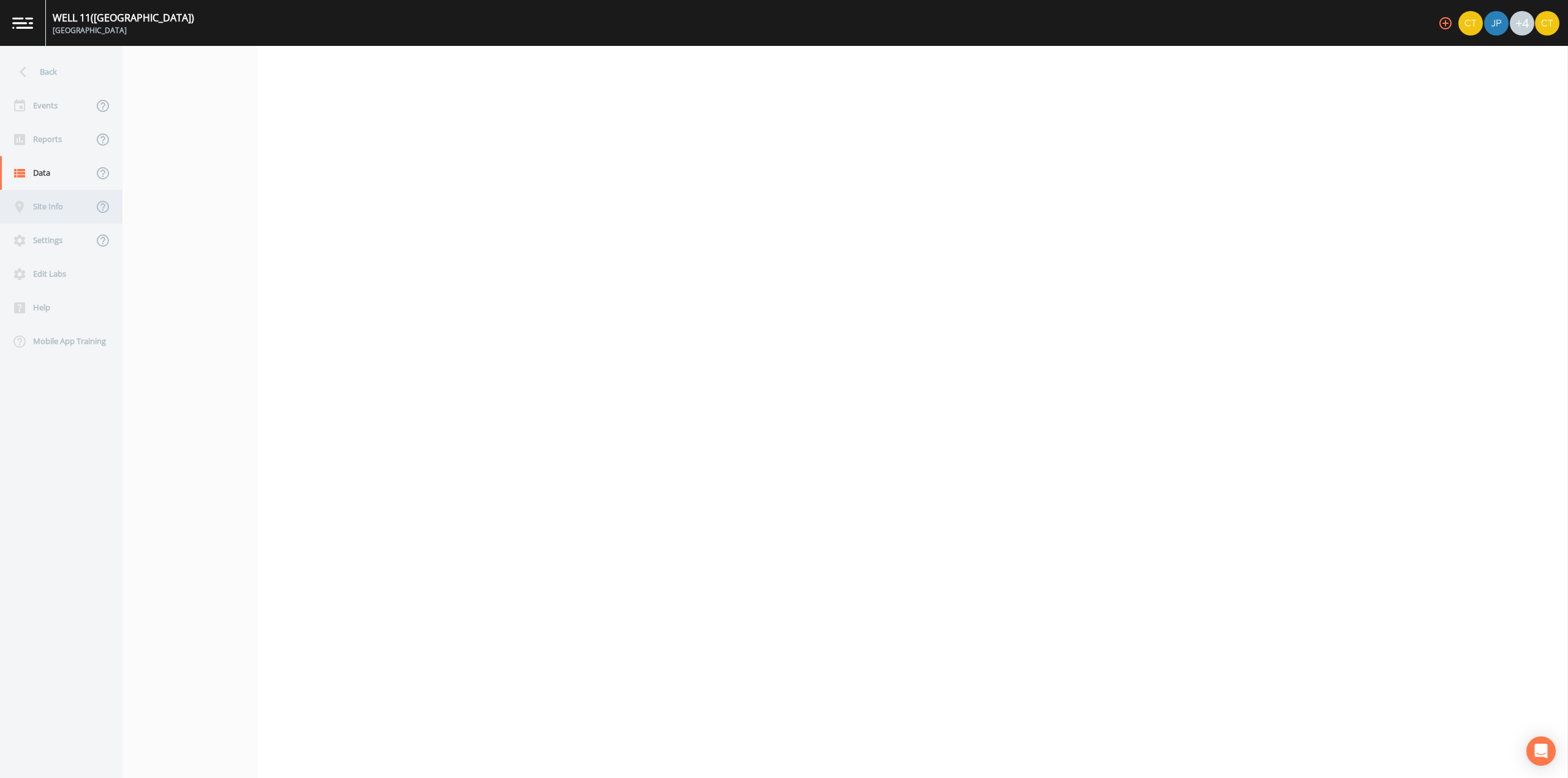
click at [51, 206] on div "Site Info" at bounding box center [47, 206] width 93 height 33
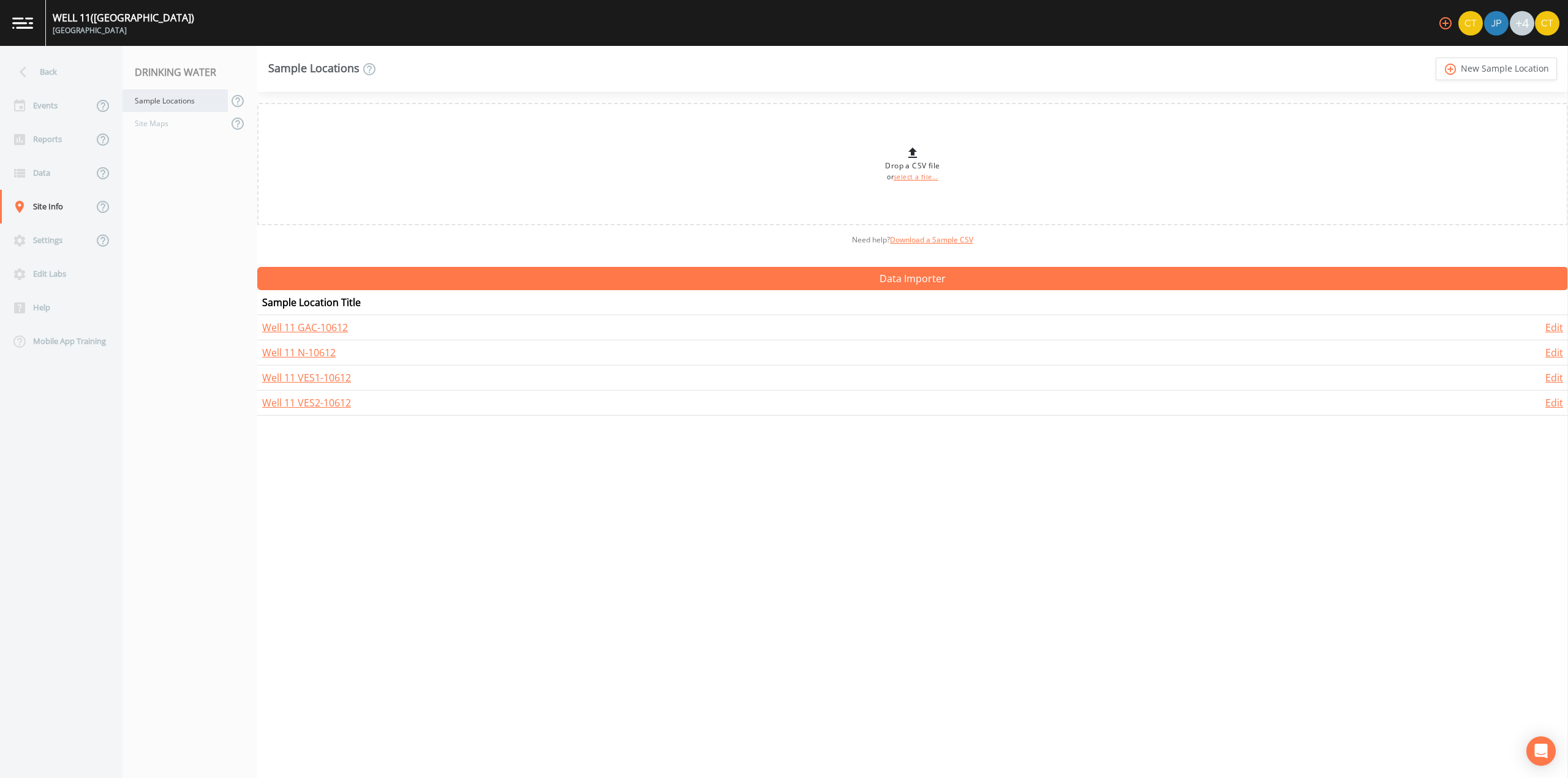
click at [169, 101] on div "Sample Locations" at bounding box center [175, 100] width 105 height 22
click at [53, 236] on div "Settings" at bounding box center [47, 240] width 93 height 33
select select "3f81eb0d-bb9a-4cb4-a221-9606a61fcaf2"
select select "[GEOGRAPHIC_DATA]"
select select "US/Eastern"
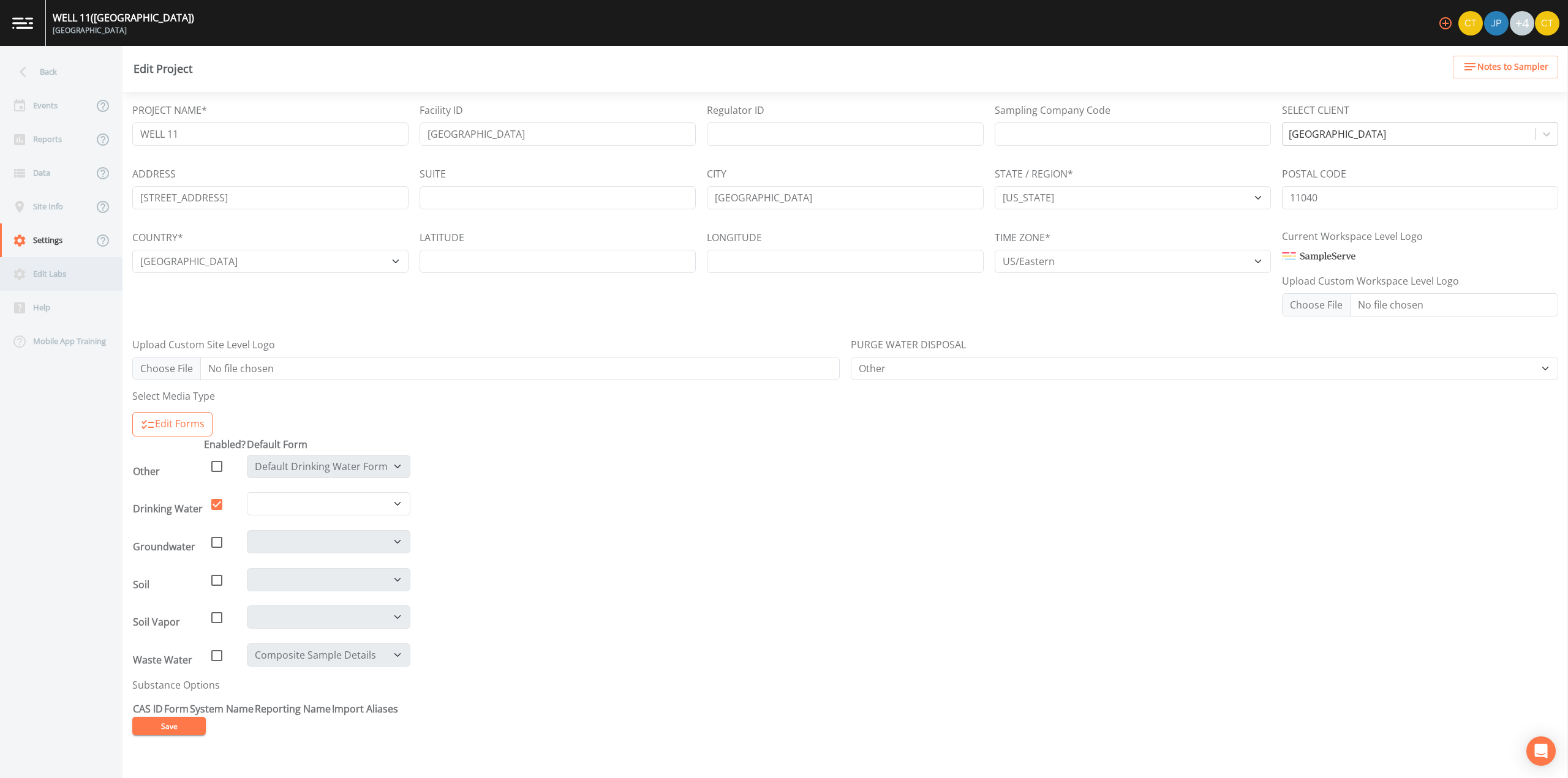
click at [56, 281] on div "Edit Labs" at bounding box center [55, 274] width 110 height 33
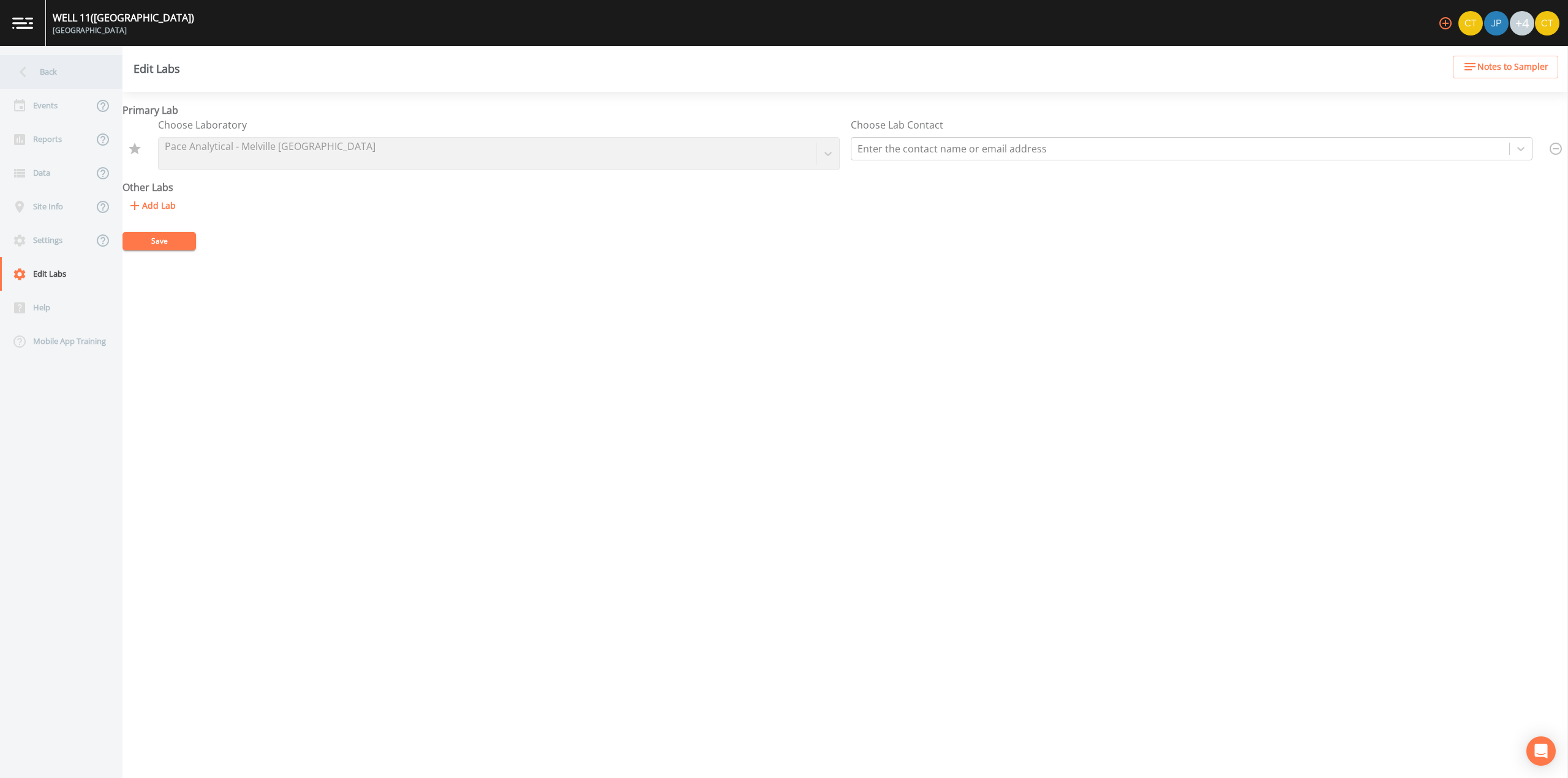
click at [30, 78] on icon at bounding box center [23, 72] width 22 height 22
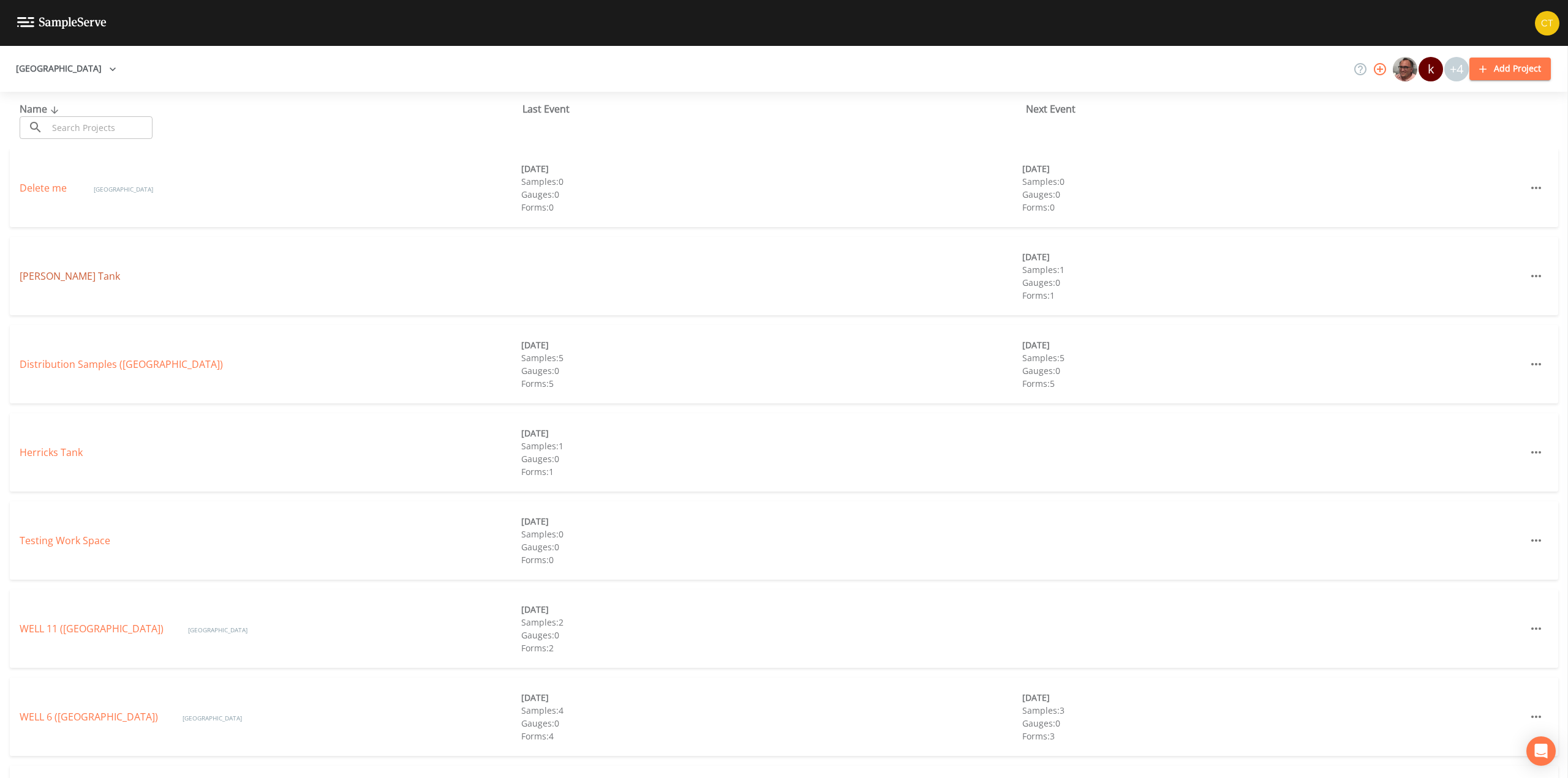
drag, startPoint x: 53, startPoint y: 261, endPoint x: 50, endPoint y: 282, distance: 21.2
click at [53, 270] on div "[PERSON_NAME] Tank [DATE] Samples: 1 Gauges: 0 Forms: 1" at bounding box center [784, 276] width 1548 height 78
click at [50, 282] on link "[PERSON_NAME] Tank" at bounding box center [70, 276] width 101 height 14
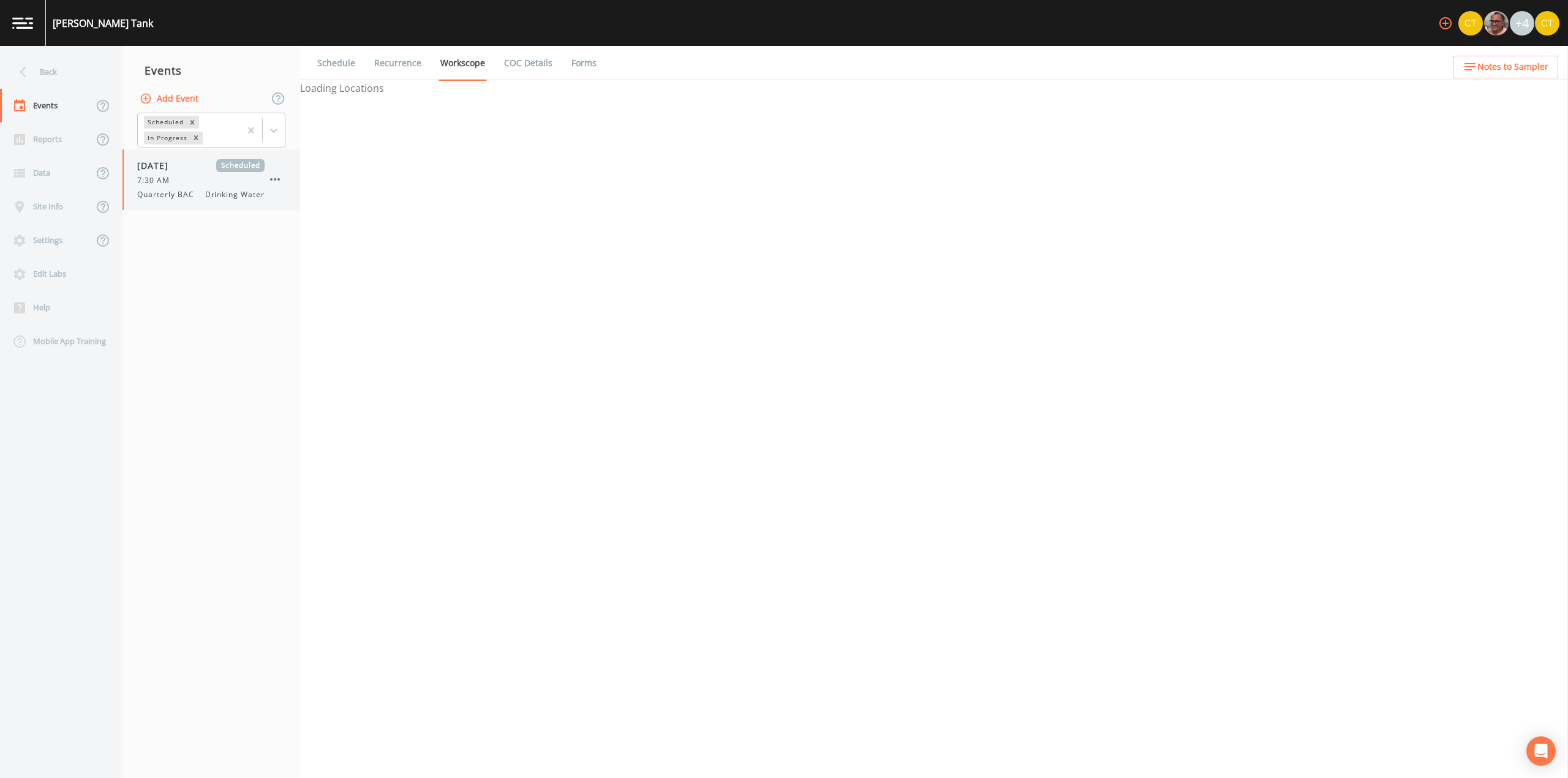
click at [156, 162] on span "[DATE]" at bounding box center [157, 165] width 40 height 13
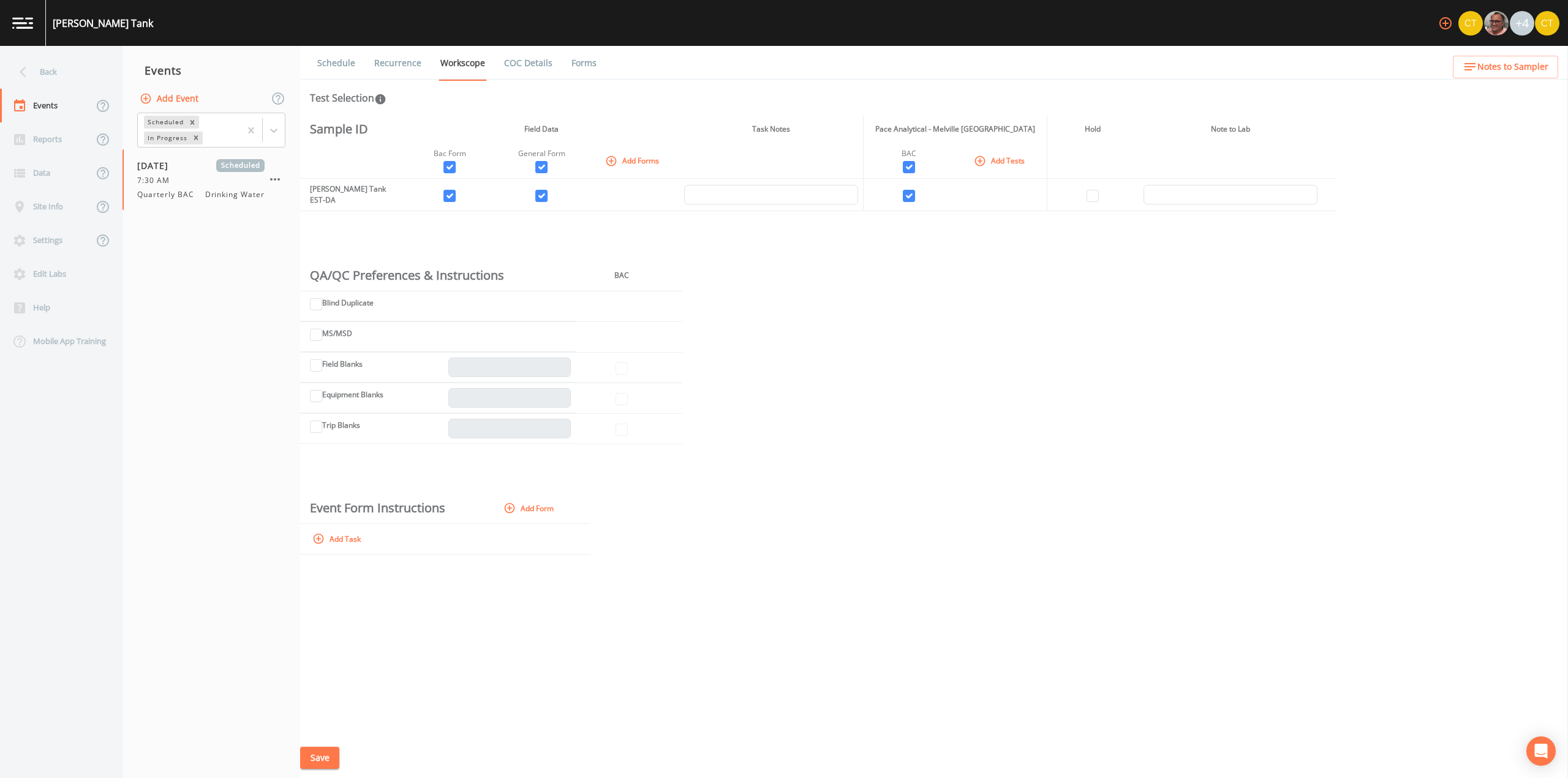
click at [614, 158] on icon "button" at bounding box center [611, 161] width 12 height 12
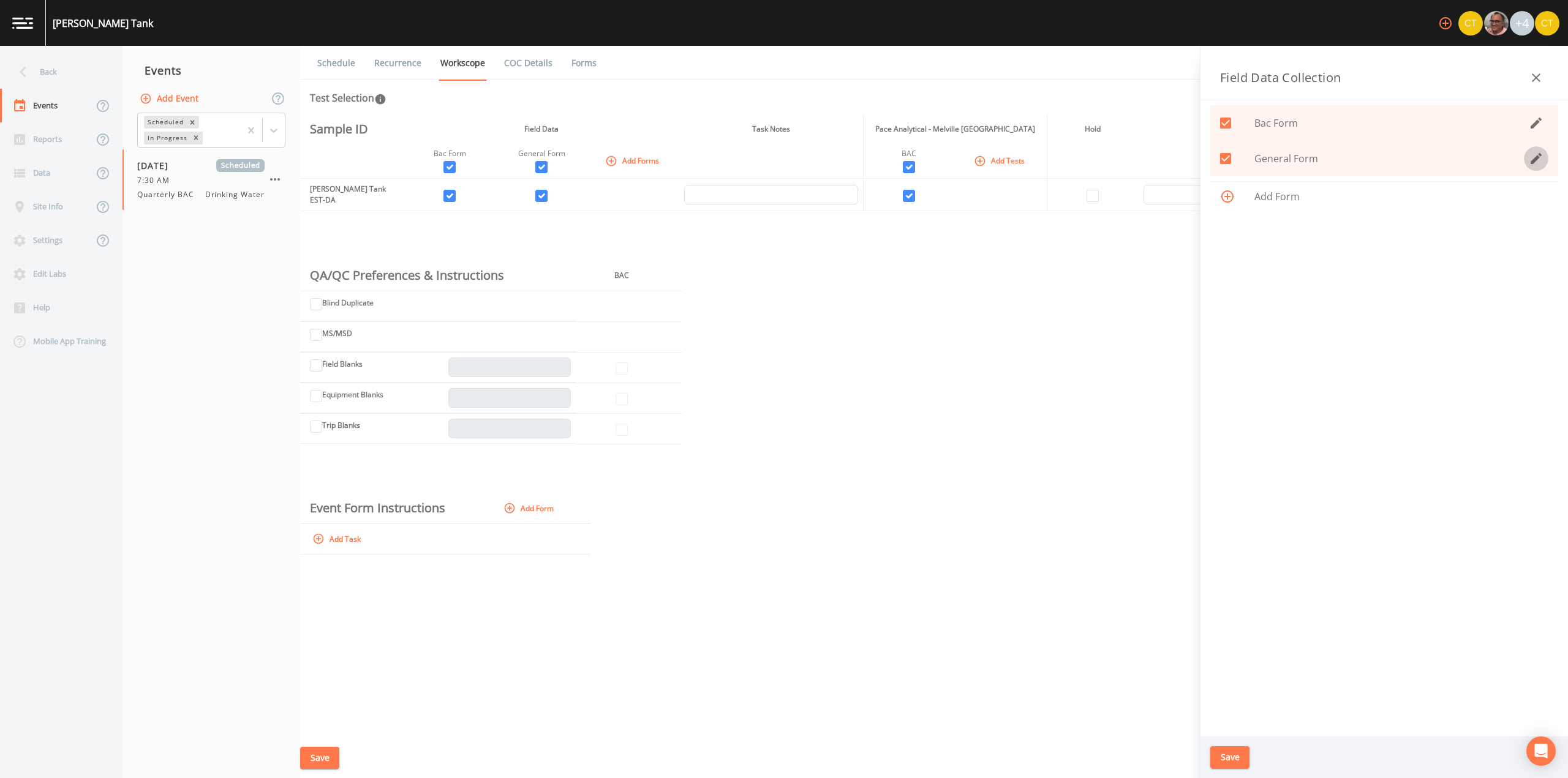
click at [1534, 165] on icon "button" at bounding box center [1536, 158] width 14 height 14
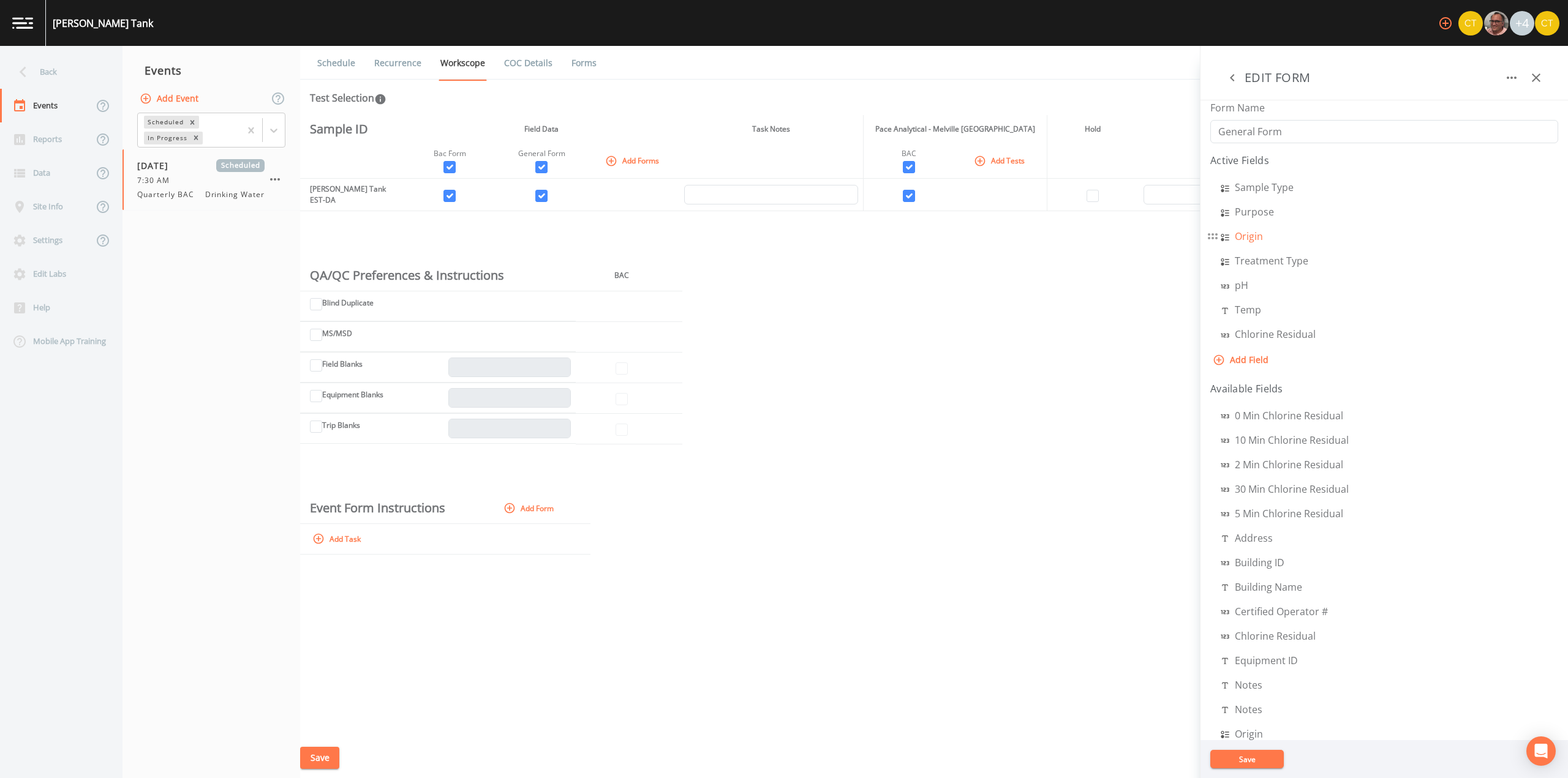
select select "SELECT_ONE"
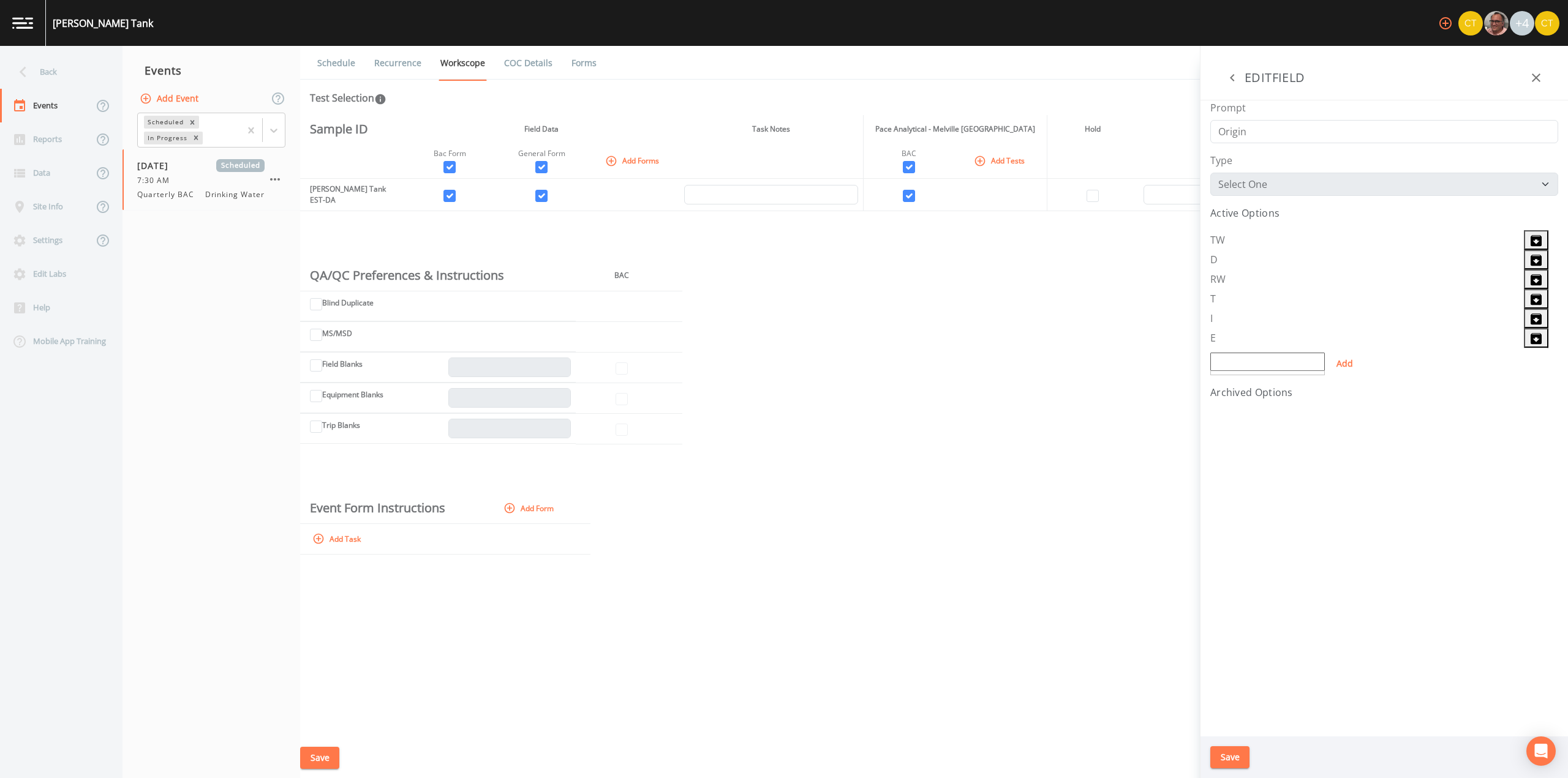
click at [1234, 240] on aside "EDIT FORM Form Name General Form Active Fields Sample Type Purpose Origin Treat…" at bounding box center [1383, 412] width 368 height 732
click at [1071, 572] on div "Sample ID Field Data Task Notes Pace Analytical - Melville NY Hold Note to Lab …" at bounding box center [934, 426] width 1268 height 622
click at [1533, 74] on icon "button" at bounding box center [1536, 77] width 14 height 14
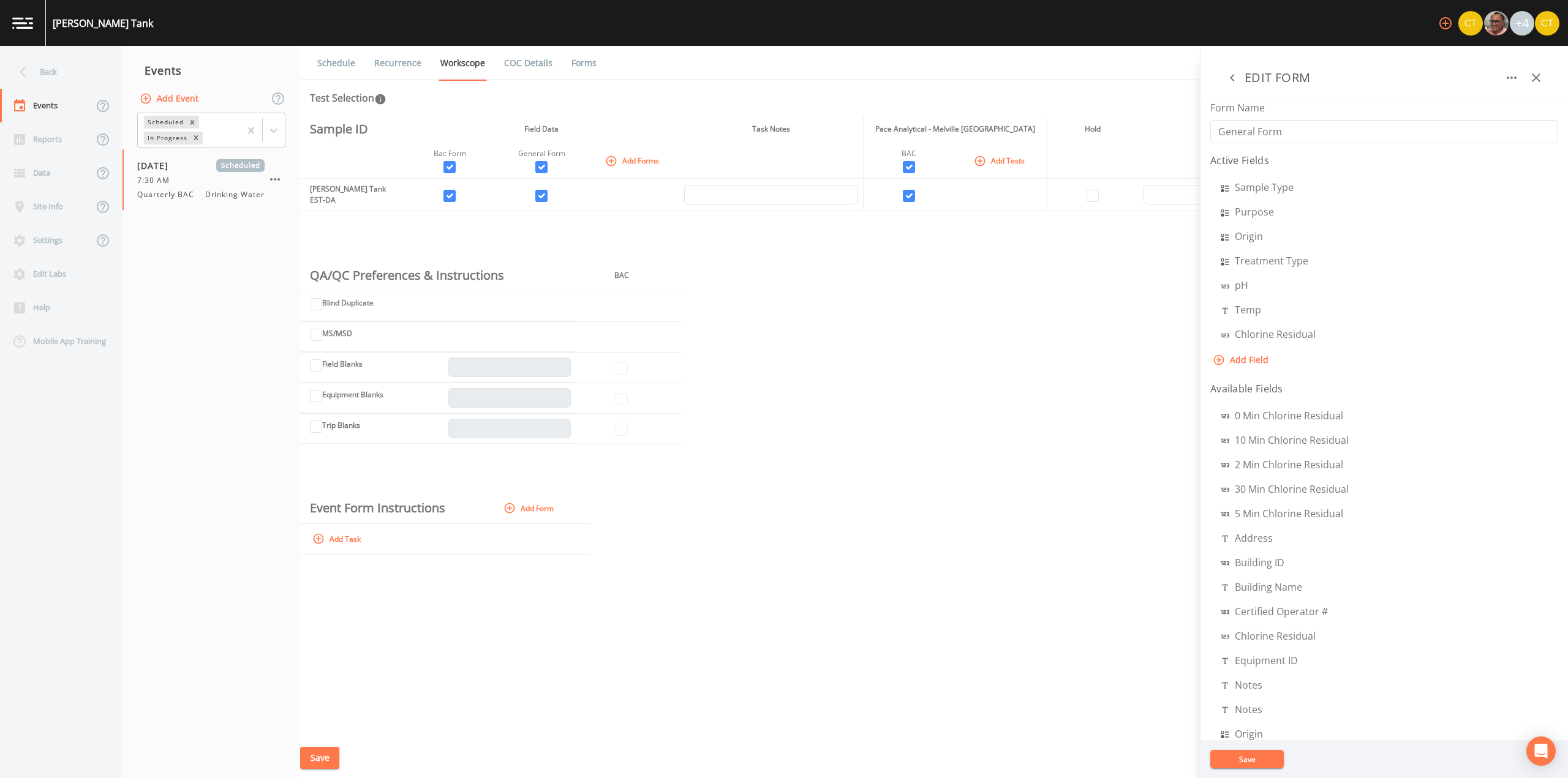
click at [1533, 77] on icon "button" at bounding box center [1536, 77] width 14 height 14
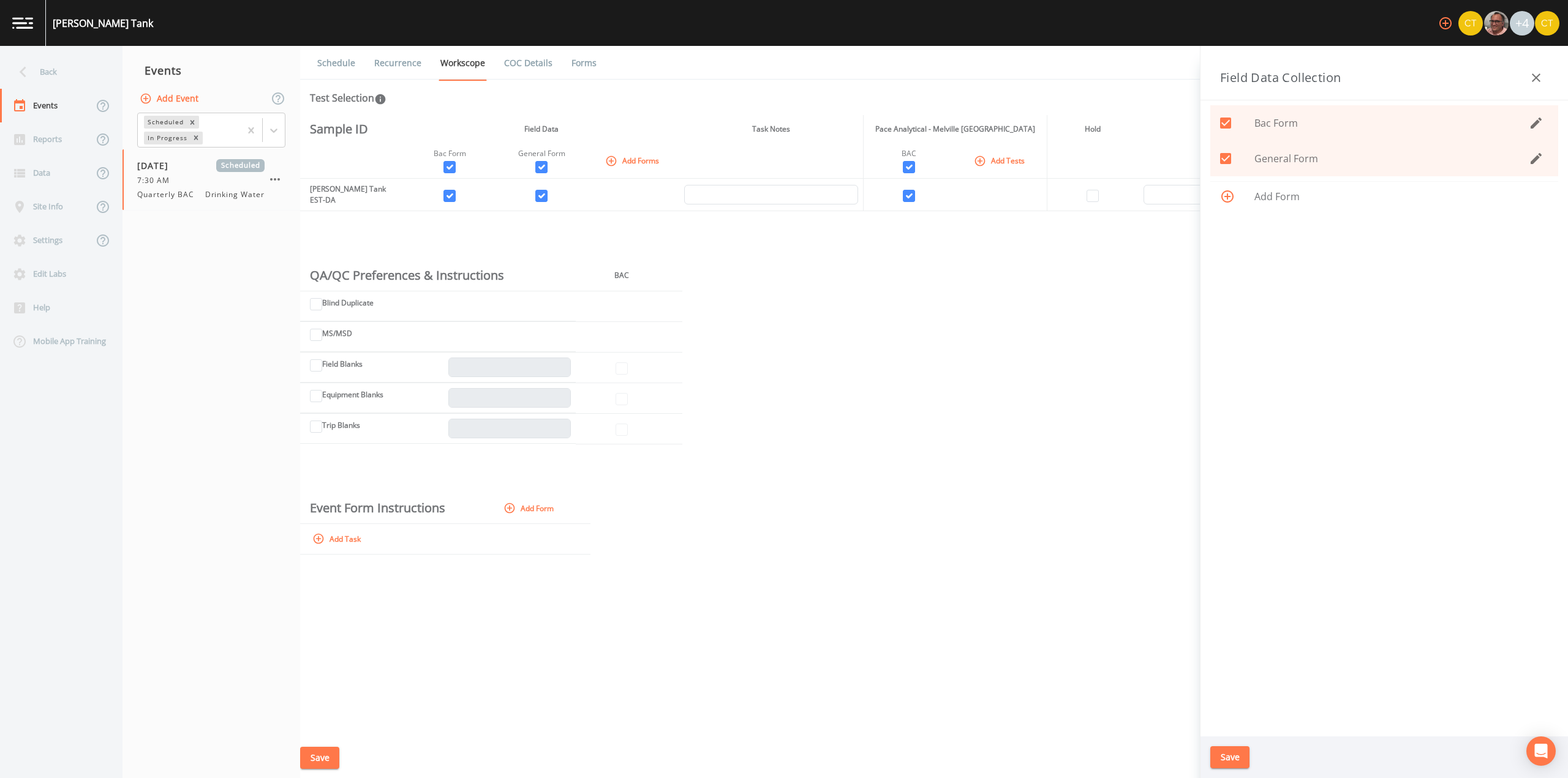
click at [1533, 77] on icon "button" at bounding box center [1536, 77] width 14 height 14
